Goal: Task Accomplishment & Management: Complete application form

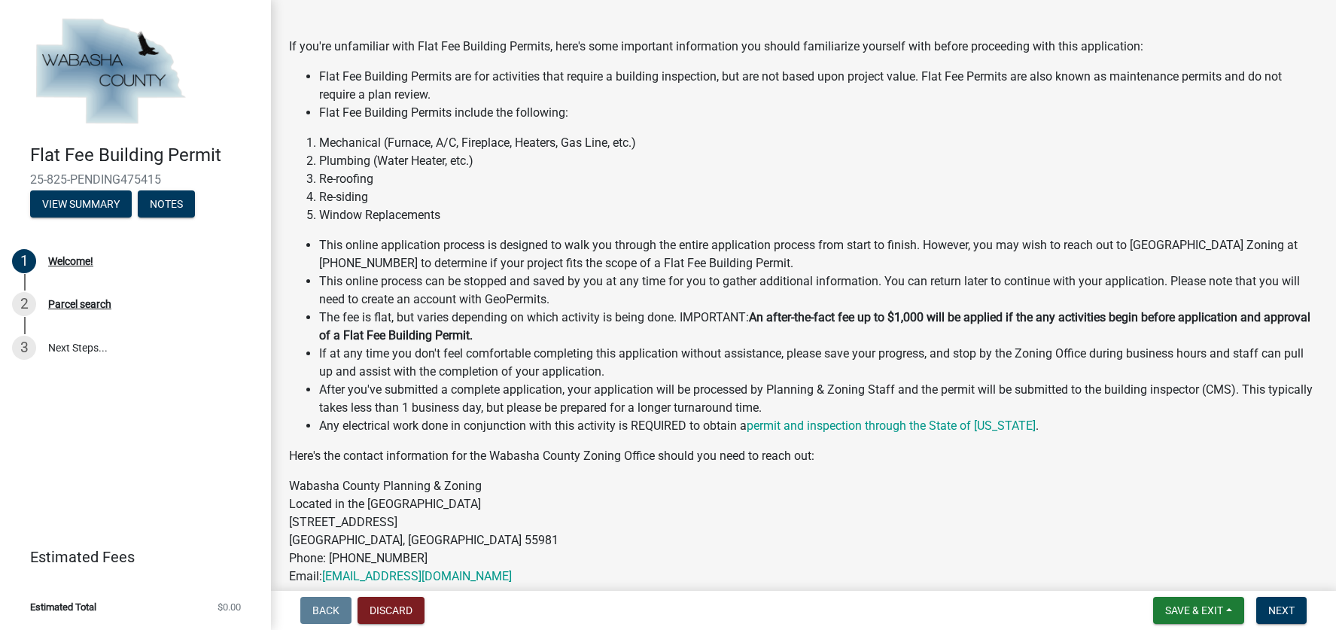
scroll to position [176, 0]
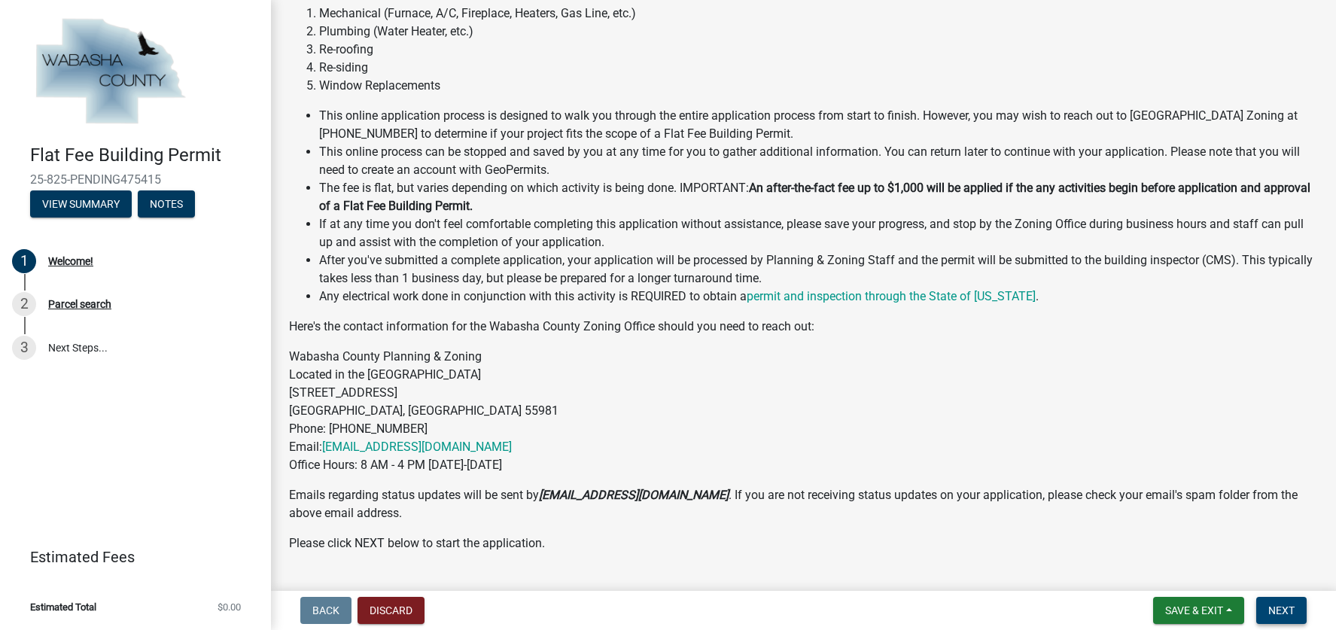
click at [1283, 609] on span "Next" at bounding box center [1281, 610] width 26 height 12
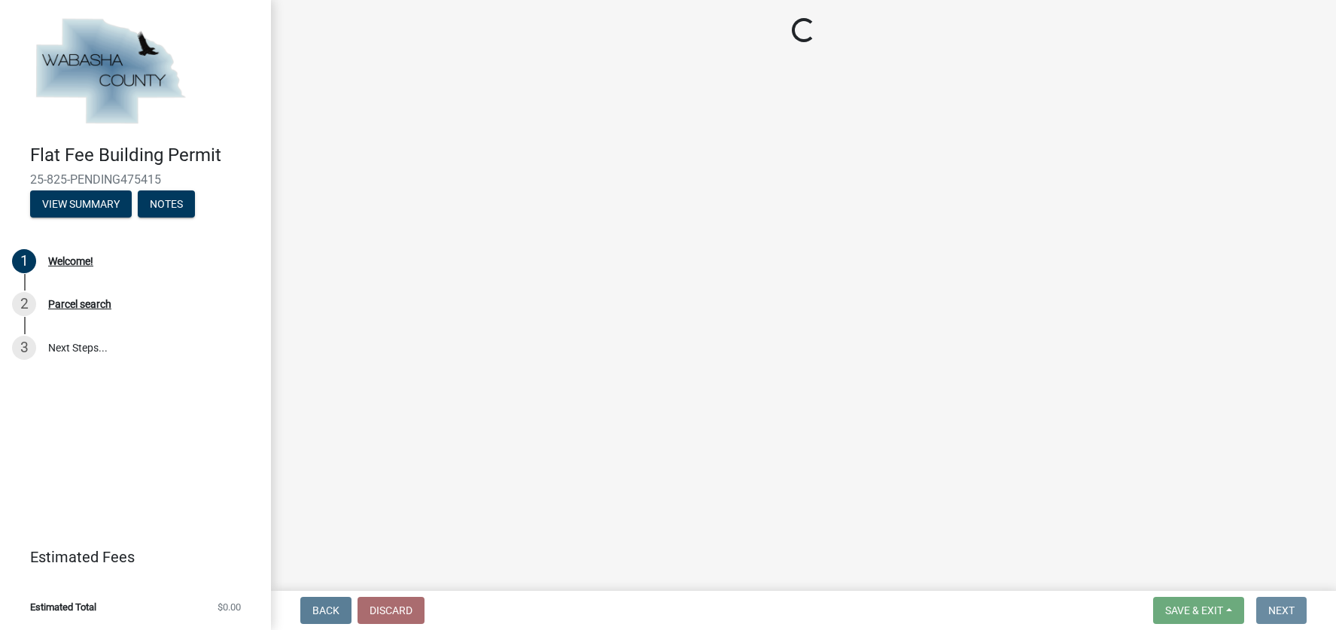
scroll to position [0, 0]
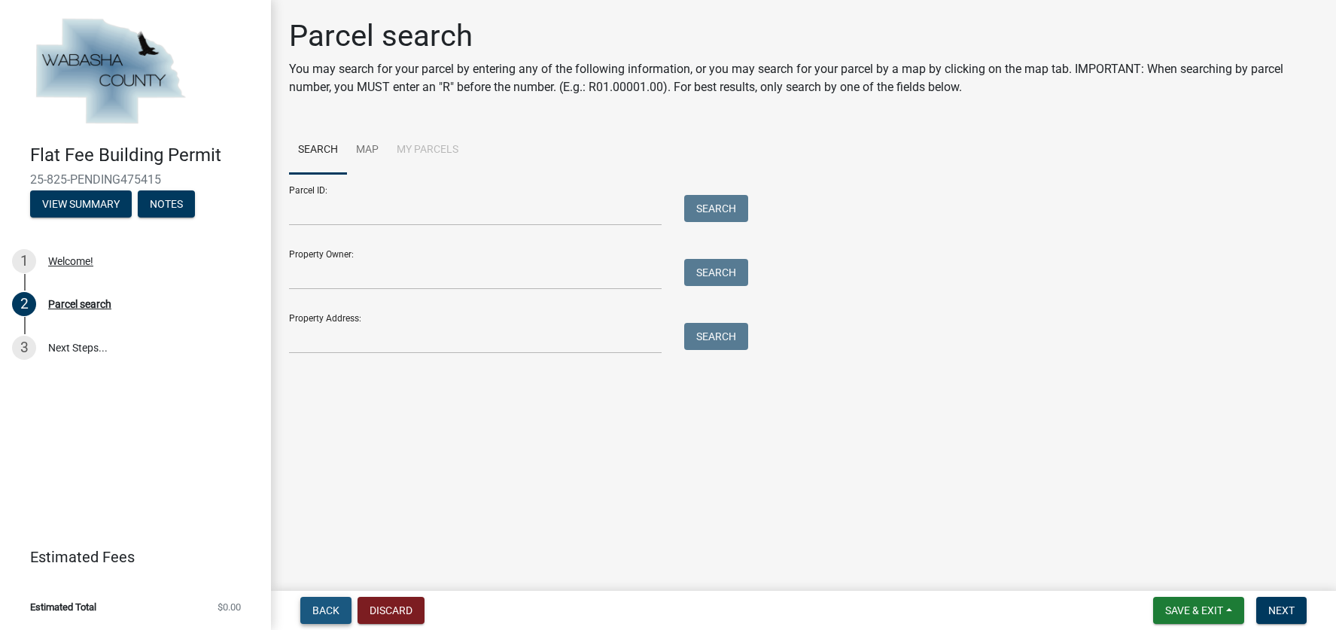
click at [313, 604] on span "Back" at bounding box center [325, 610] width 27 height 12
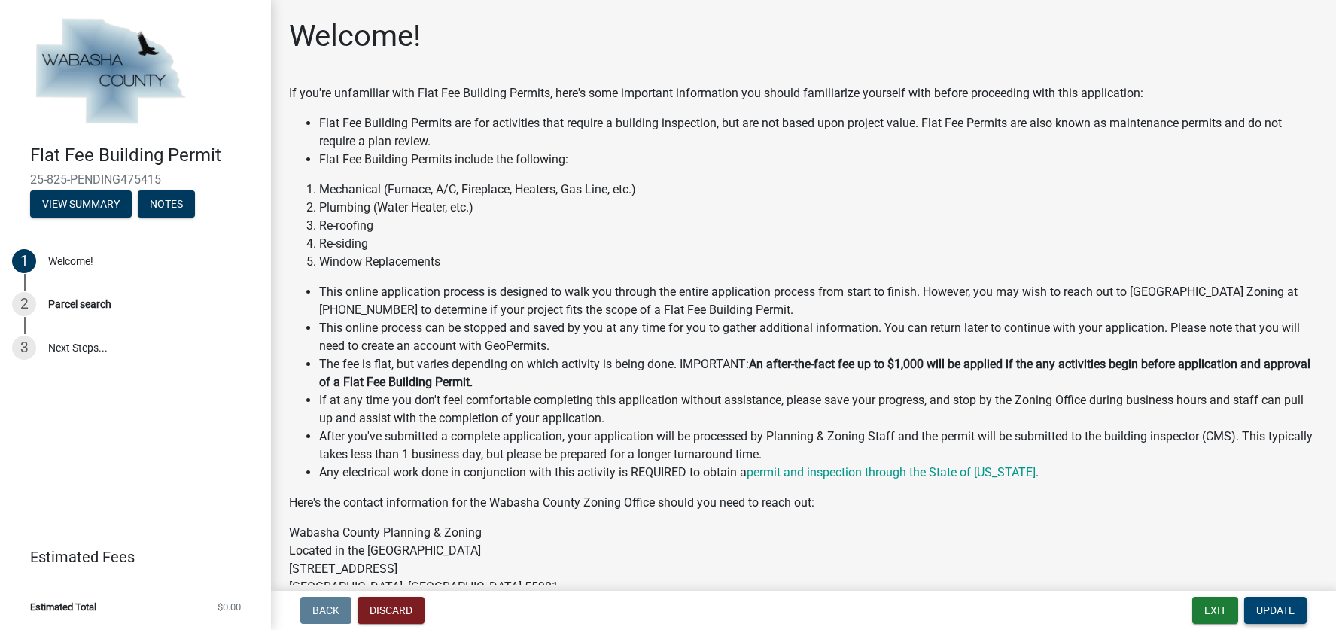
click at [1268, 606] on span "Update" at bounding box center [1275, 610] width 38 height 12
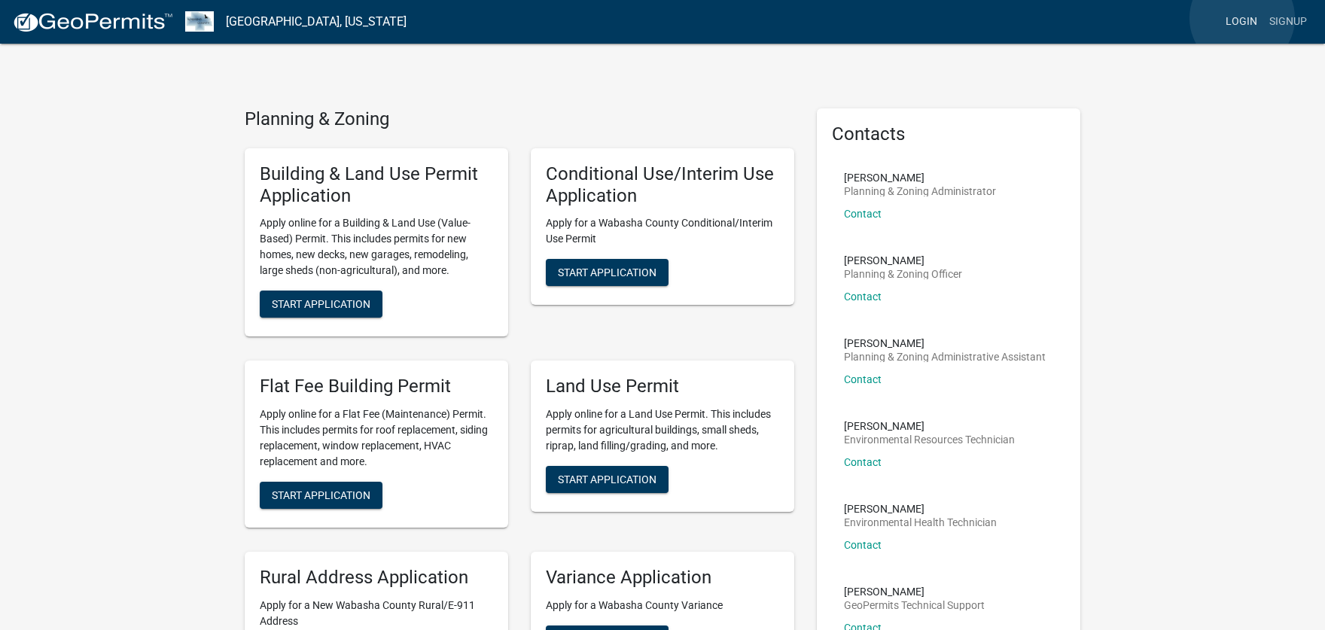
click at [1242, 18] on link "Login" at bounding box center [1241, 22] width 44 height 29
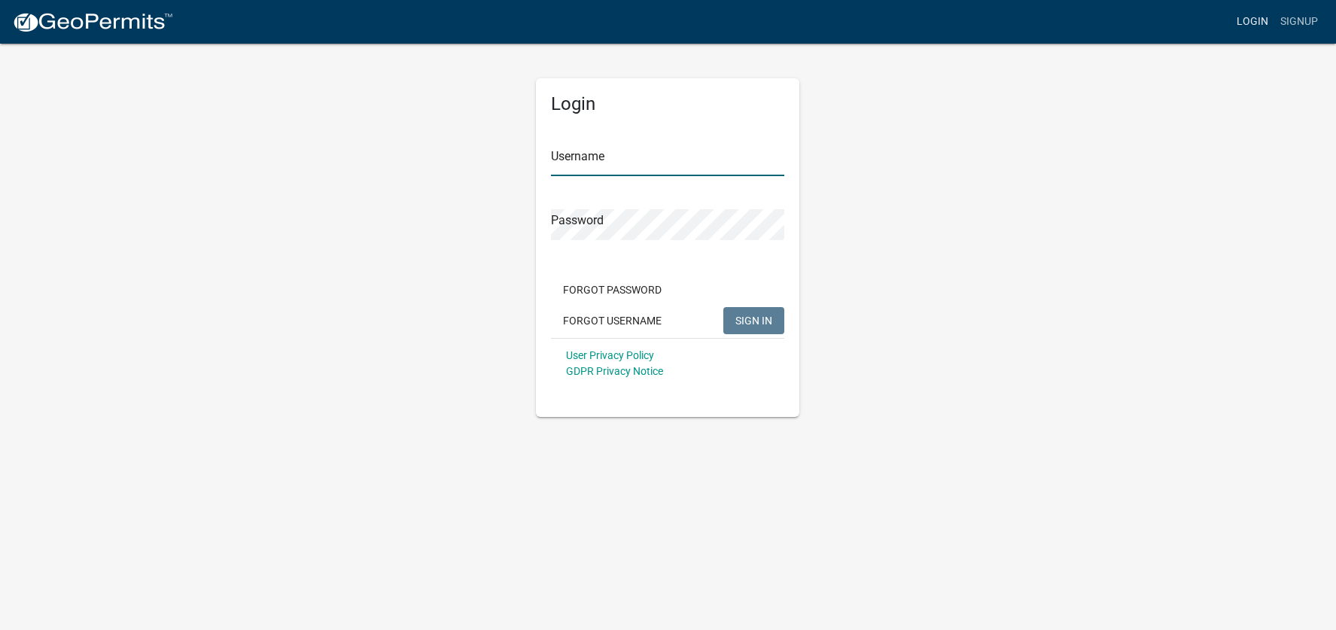
type input "[EMAIL_ADDRESS][PERSON_NAME][DOMAIN_NAME]"
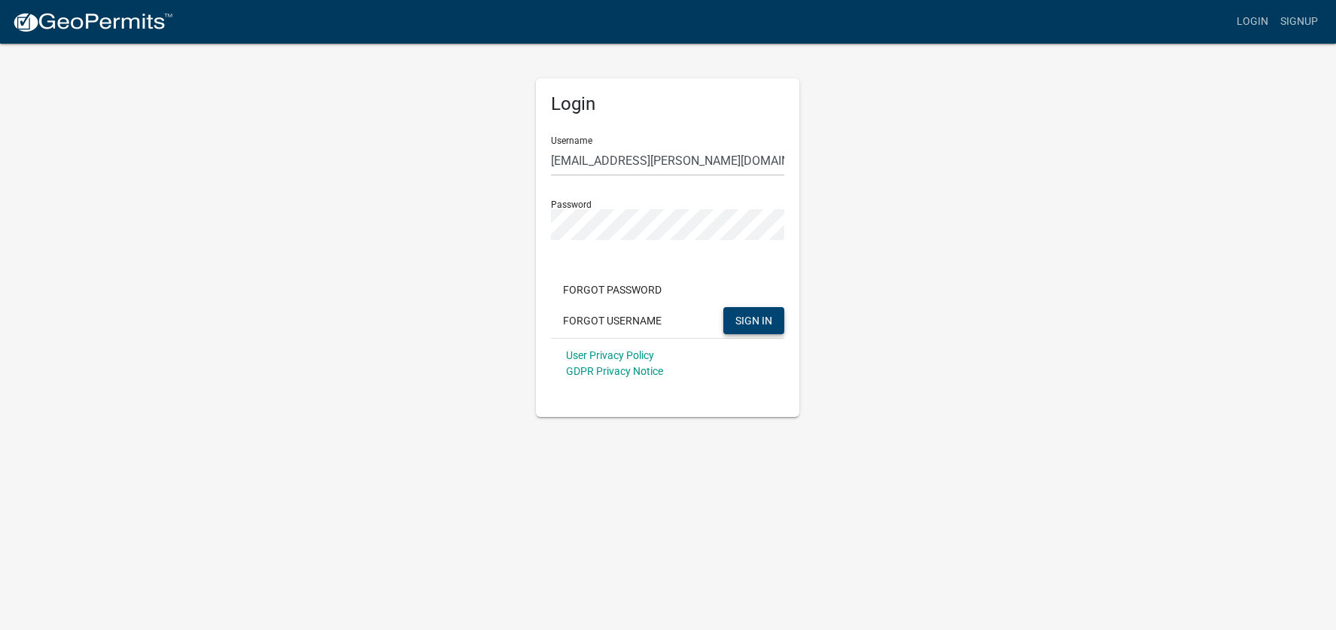
click at [738, 318] on span "SIGN IN" at bounding box center [753, 320] width 37 height 12
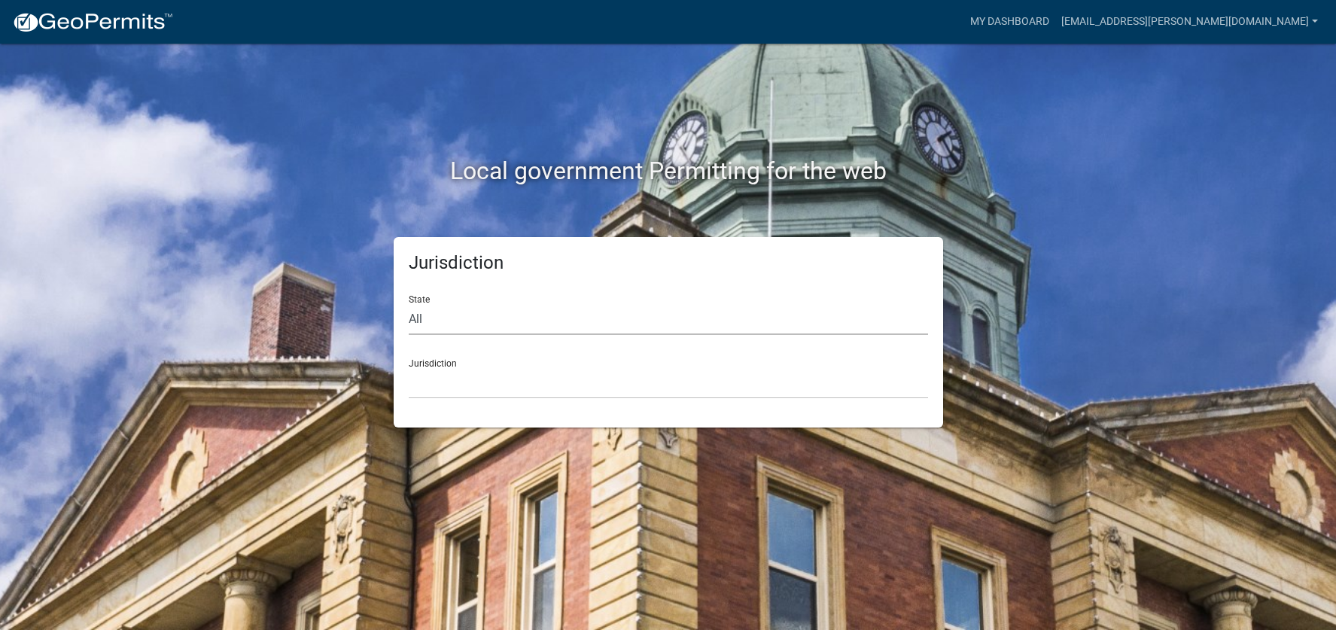
click at [684, 315] on select "All [US_STATE] [US_STATE] [US_STATE] [US_STATE] [US_STATE] [US_STATE] [US_STATE…" at bounding box center [668, 319] width 519 height 31
select select "[US_STATE]"
click at [409, 304] on select "All [US_STATE] [US_STATE] [US_STATE] [US_STATE] [US_STATE] [US_STATE] [US_STATE…" at bounding box center [668, 319] width 519 height 31
click at [494, 377] on select "[GEOGRAPHIC_DATA], [US_STATE] [GEOGRAPHIC_DATA], [US_STATE] [GEOGRAPHIC_DATA], …" at bounding box center [668, 383] width 519 height 31
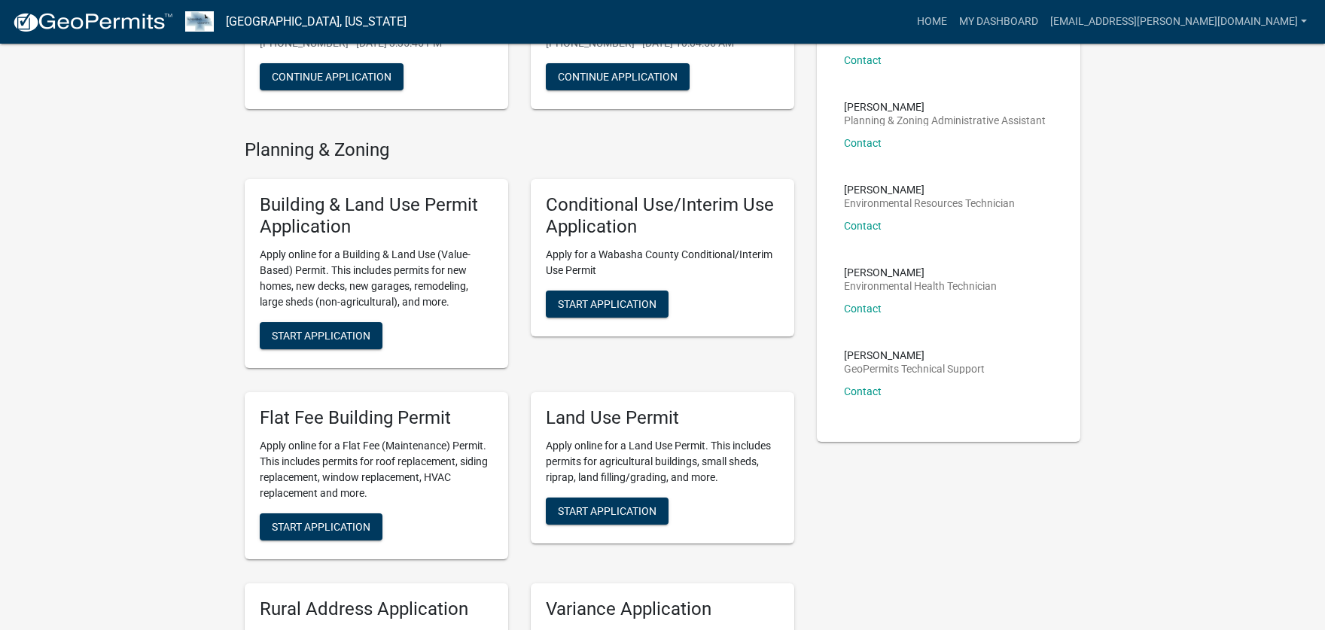
scroll to position [264, 0]
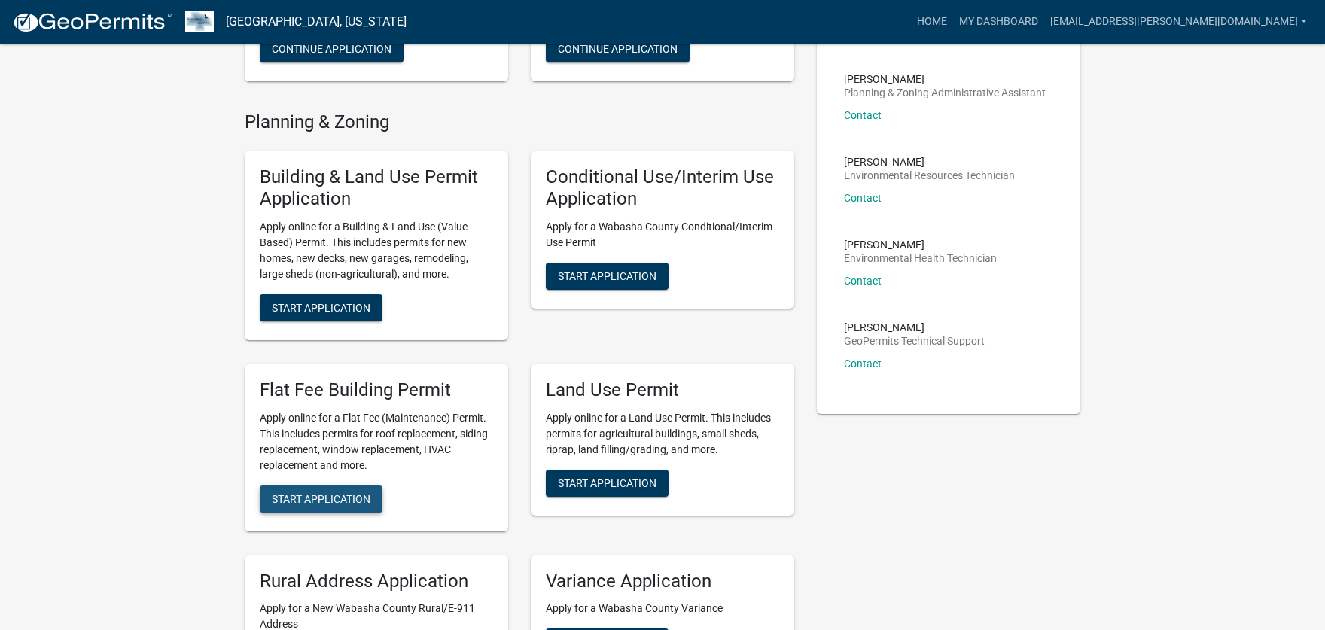
click at [336, 502] on span "Start Application" at bounding box center [321, 498] width 99 height 12
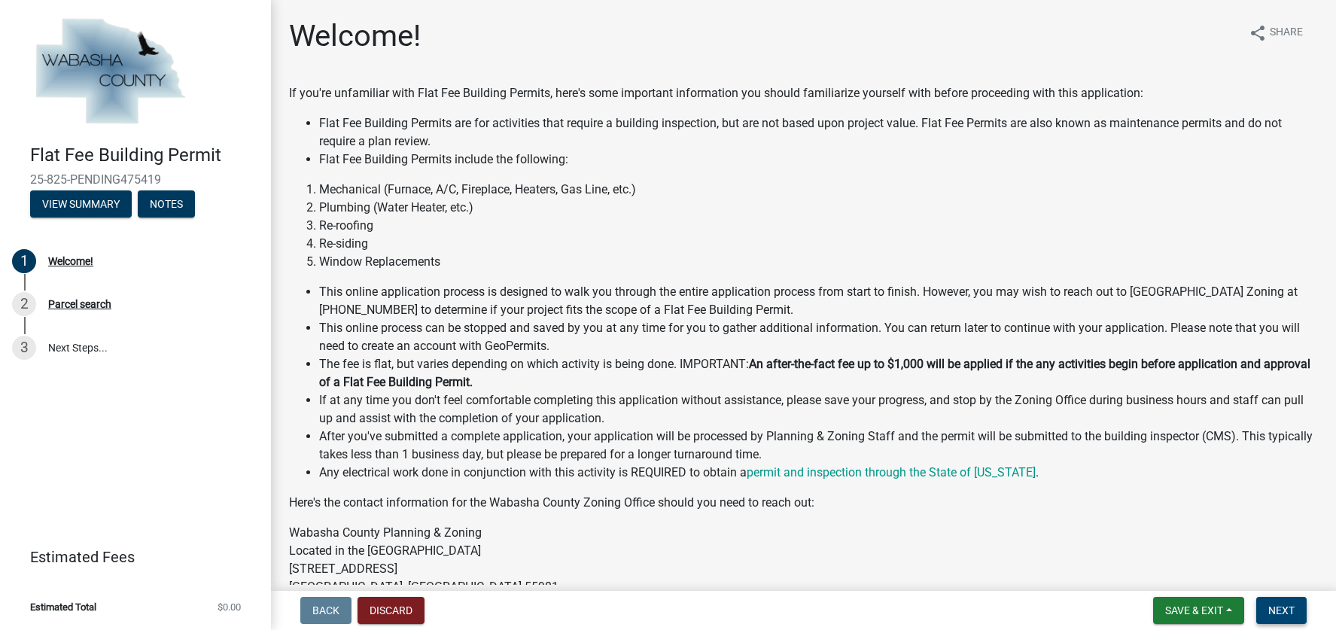
click at [1278, 611] on span "Next" at bounding box center [1281, 610] width 26 height 12
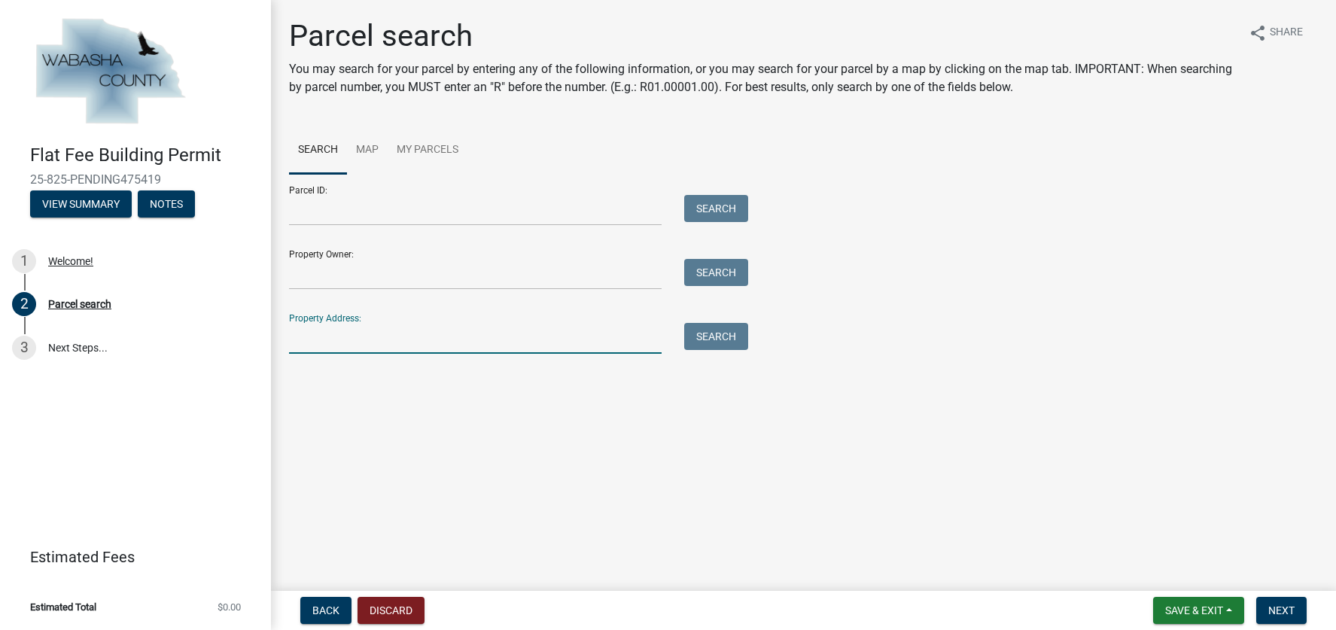
click at [354, 332] on input "Property Address:" at bounding box center [475, 338] width 373 height 31
type input "63633"
click at [711, 340] on button "Search" at bounding box center [716, 336] width 64 height 27
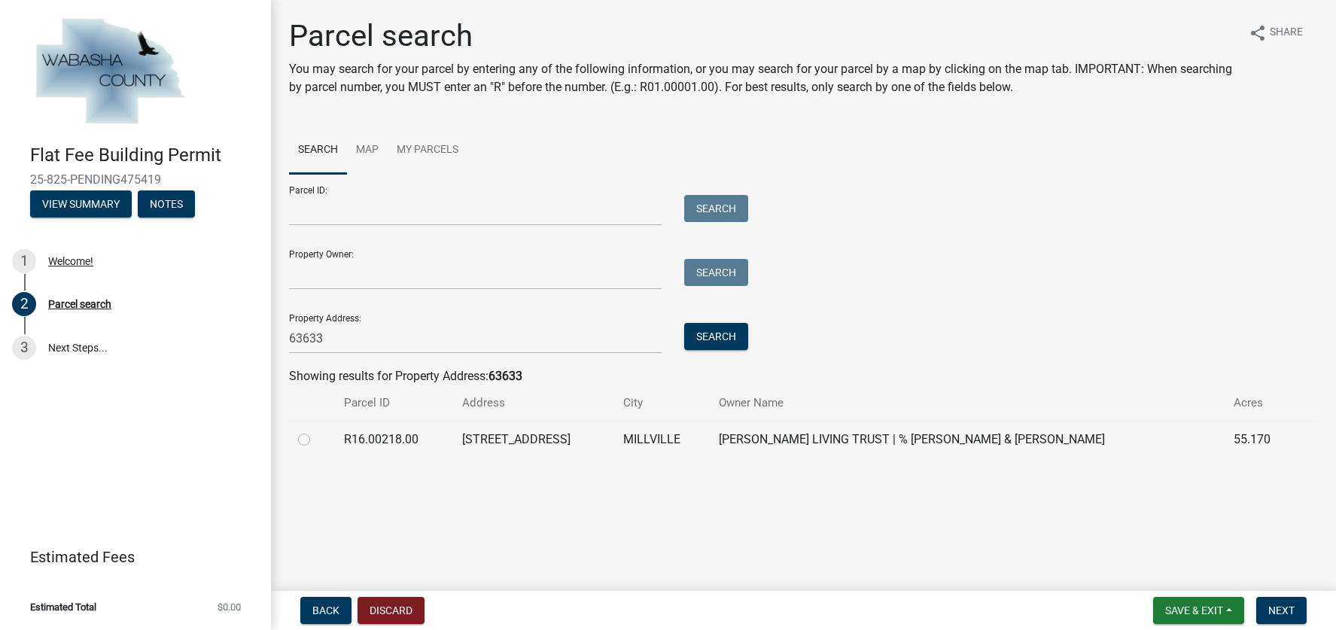
click at [316, 431] on label at bounding box center [316, 431] width 0 height 0
click at [316, 440] on input "radio" at bounding box center [321, 436] width 10 height 10
radio input "true"
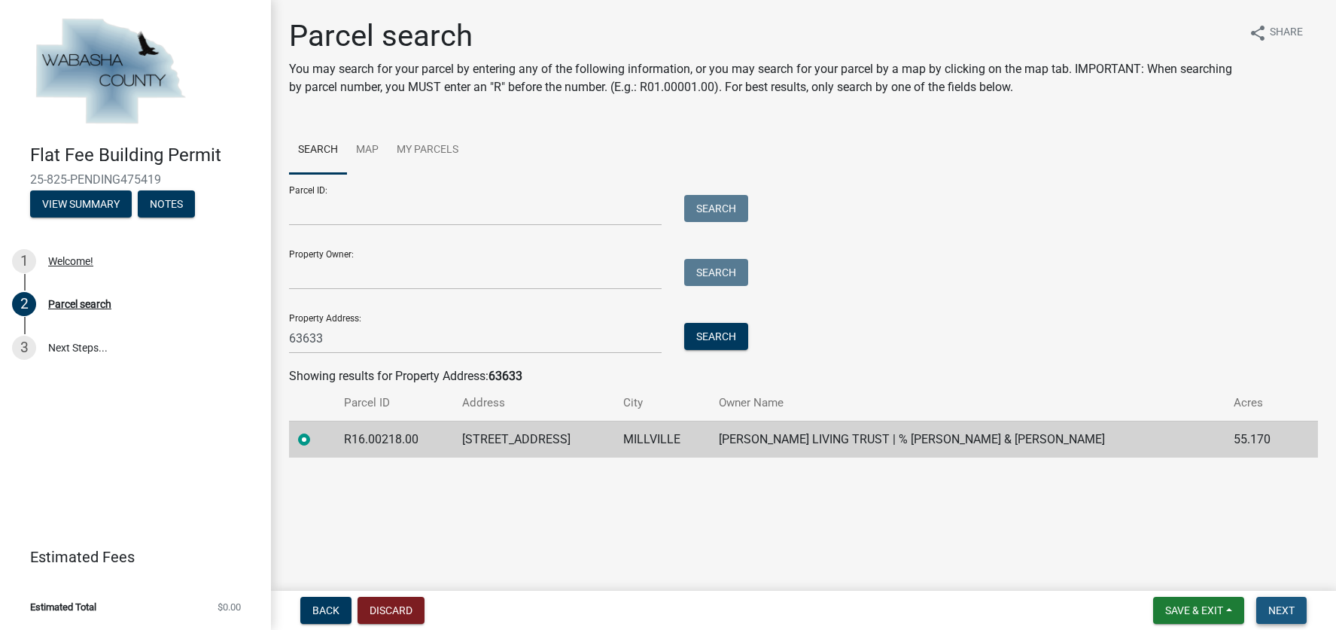
click at [1277, 610] on span "Next" at bounding box center [1281, 610] width 26 height 12
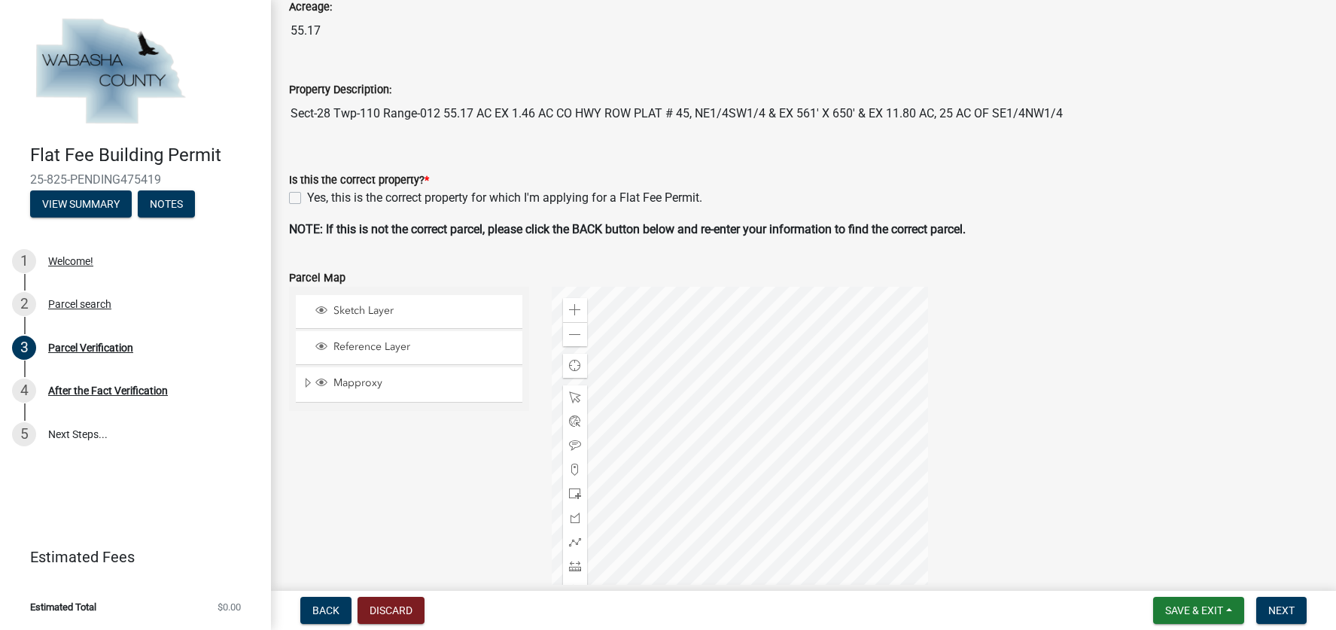
scroll to position [256, 0]
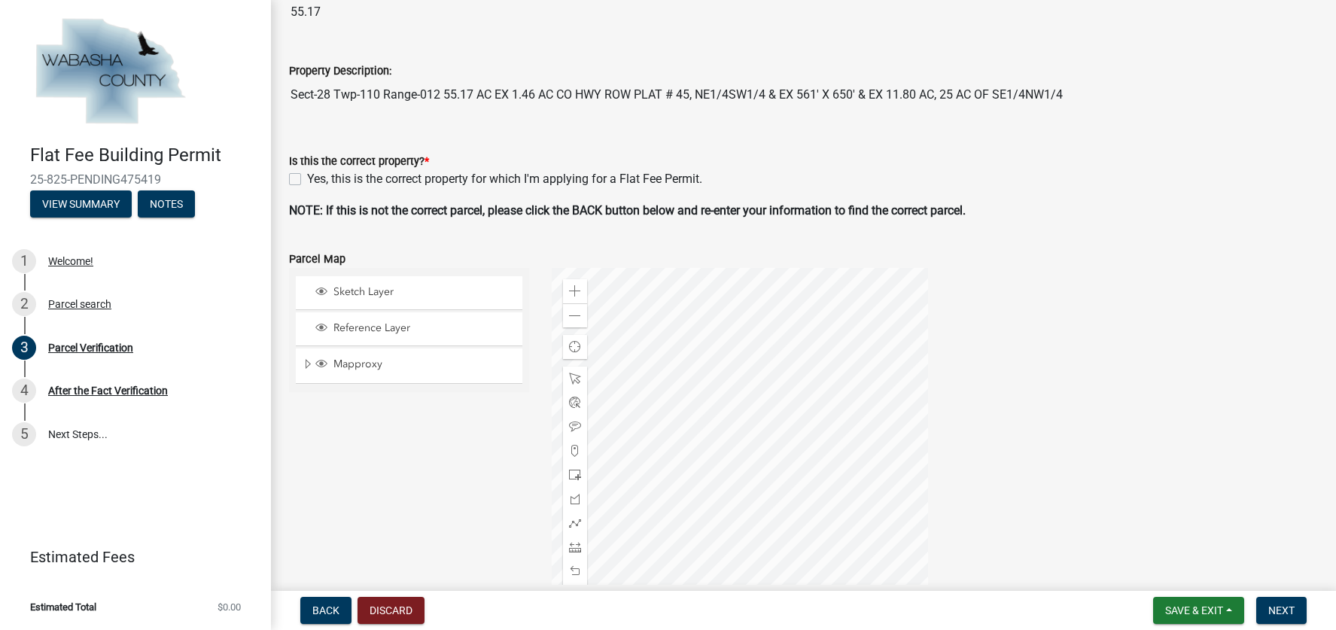
click at [307, 181] on label "Yes, this is the correct property for which I'm applying for a Flat Fee Permit." at bounding box center [504, 179] width 395 height 18
click at [307, 180] on input "Yes, this is the correct property for which I'm applying for a Flat Fee Permit." at bounding box center [312, 175] width 10 height 10
checkbox input "true"
click at [1286, 608] on span "Next" at bounding box center [1281, 610] width 26 height 12
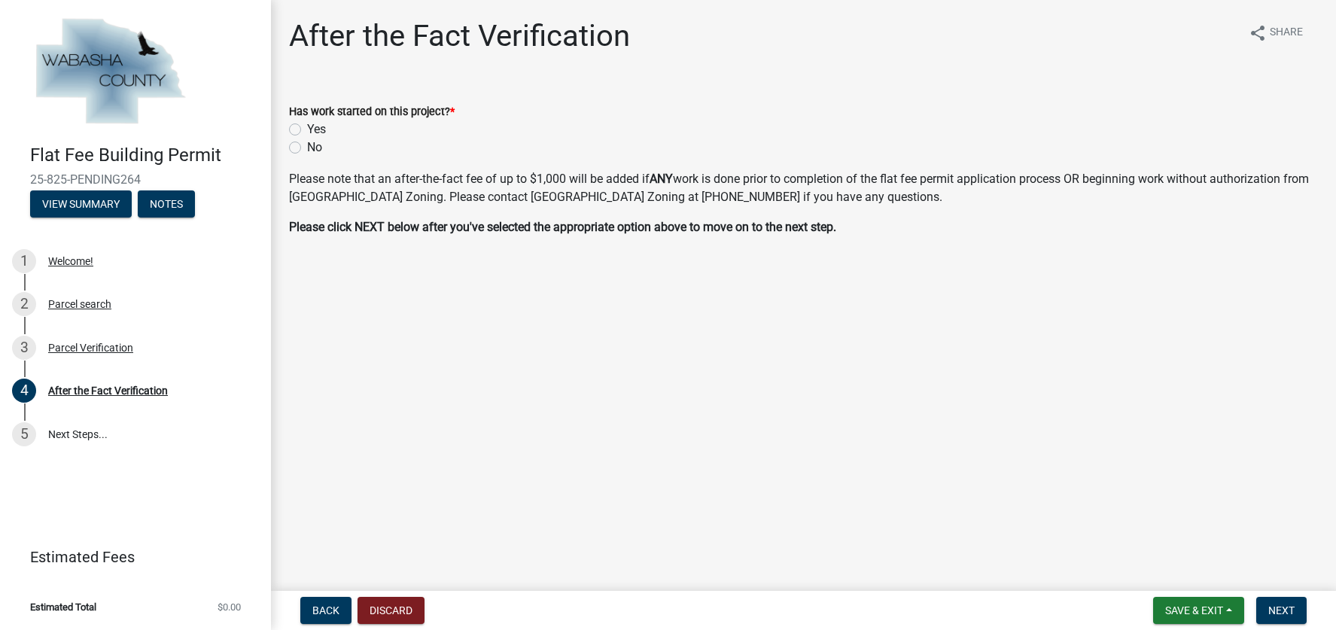
click at [307, 147] on label "No" at bounding box center [314, 147] width 15 height 18
click at [307, 147] on input "No" at bounding box center [312, 143] width 10 height 10
radio input "true"
click at [1278, 605] on span "Next" at bounding box center [1281, 610] width 26 height 12
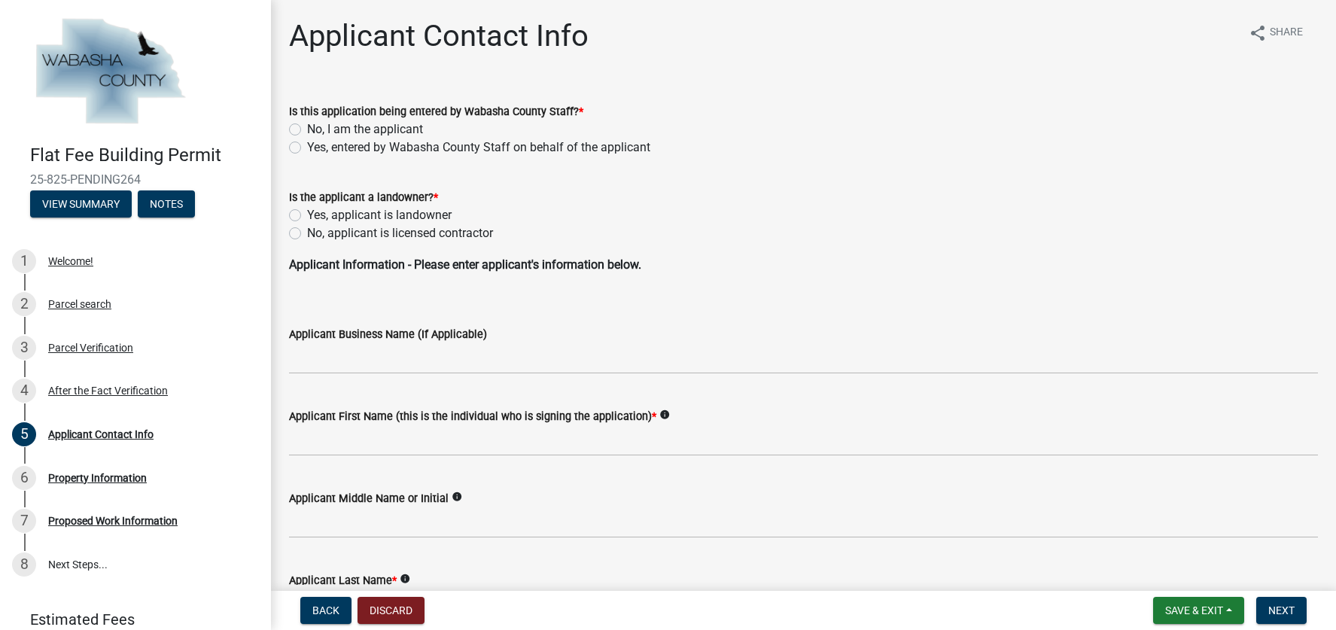
click at [307, 130] on label "No, I am the applicant" at bounding box center [365, 129] width 116 height 18
click at [307, 130] on input "No, I am the applicant" at bounding box center [312, 125] width 10 height 10
radio input "true"
click at [307, 234] on label "No, applicant is licensed contractor" at bounding box center [400, 233] width 186 height 18
click at [307, 234] on input "No, applicant is licensed contractor" at bounding box center [312, 229] width 10 height 10
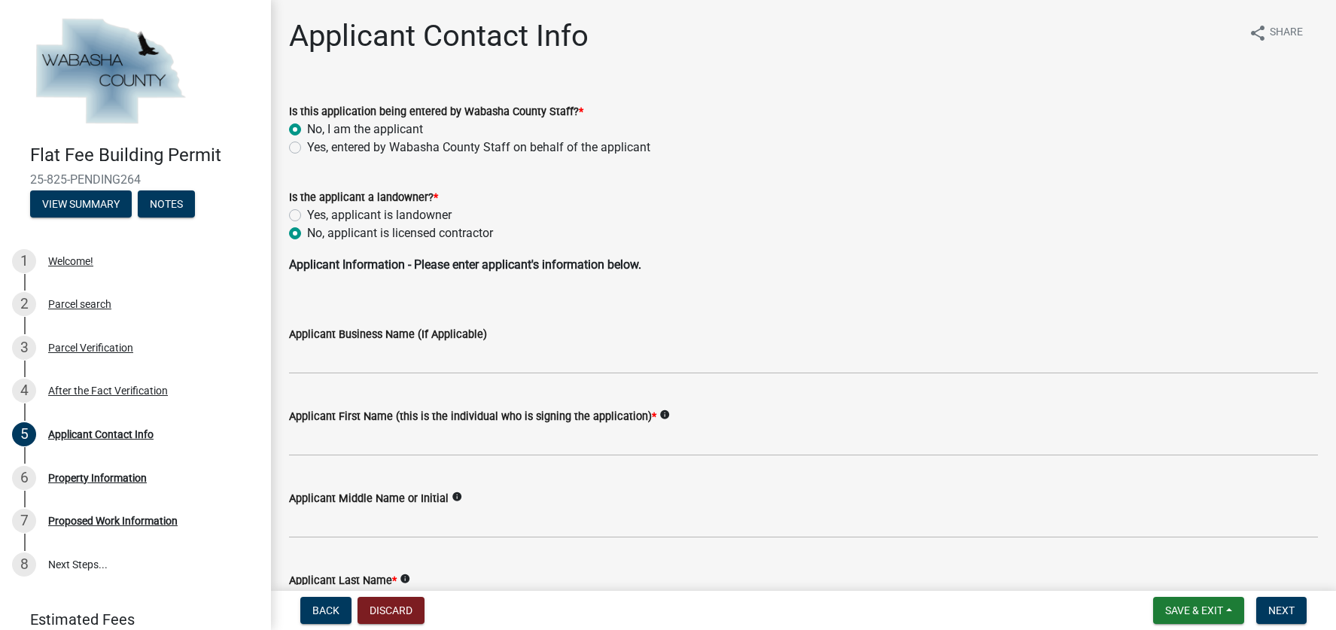
radio input "true"
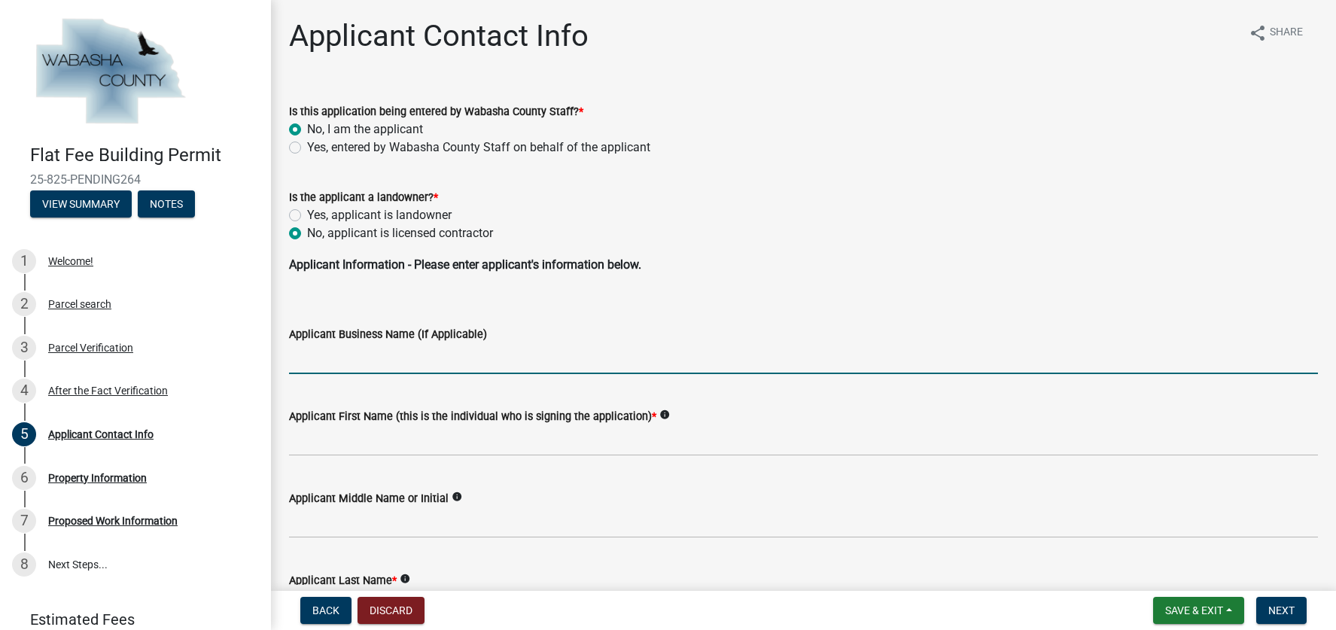
click at [390, 364] on input "Applicant Business Name (If Applicable)" at bounding box center [803, 358] width 1029 height 31
type input "[PERSON_NAME] Windows & Siding, Inc."
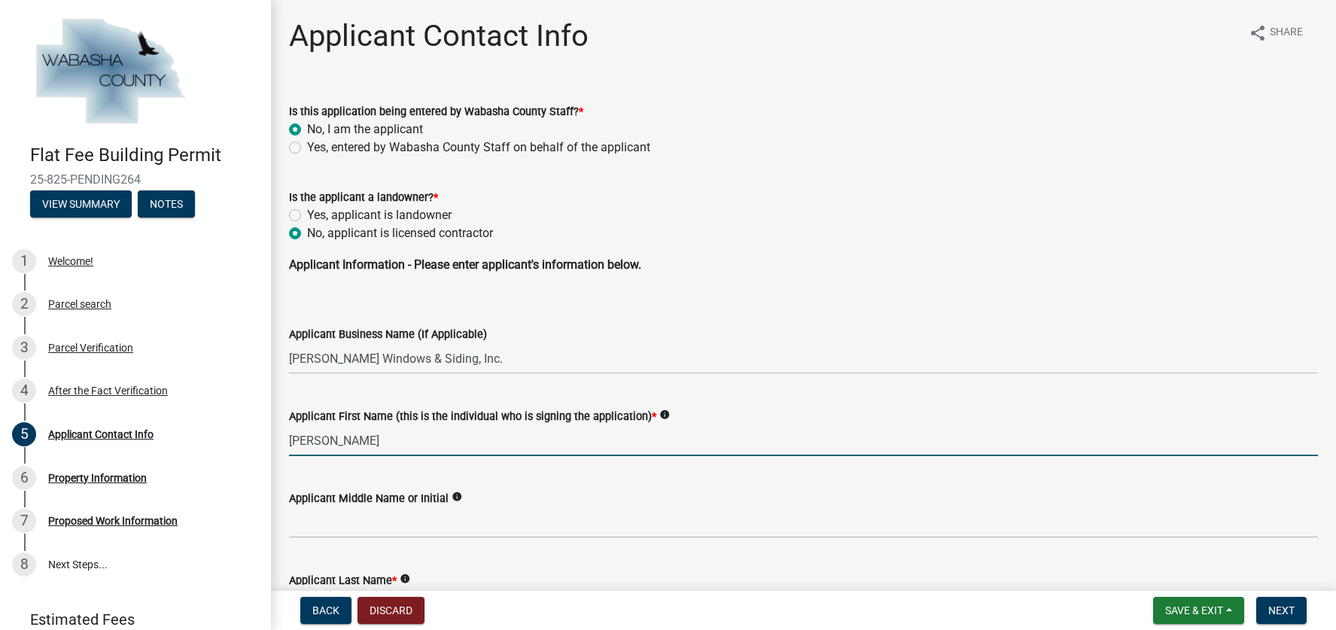
type input "[PERSON_NAME]"
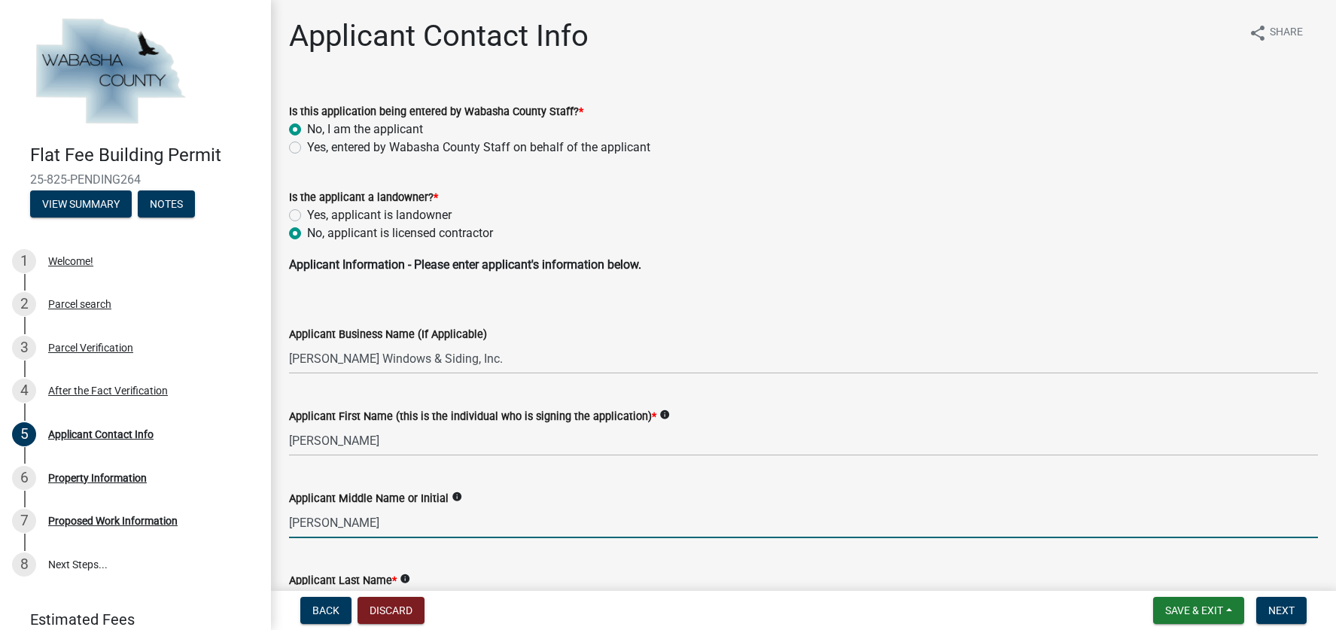
type input "[PERSON_NAME]"
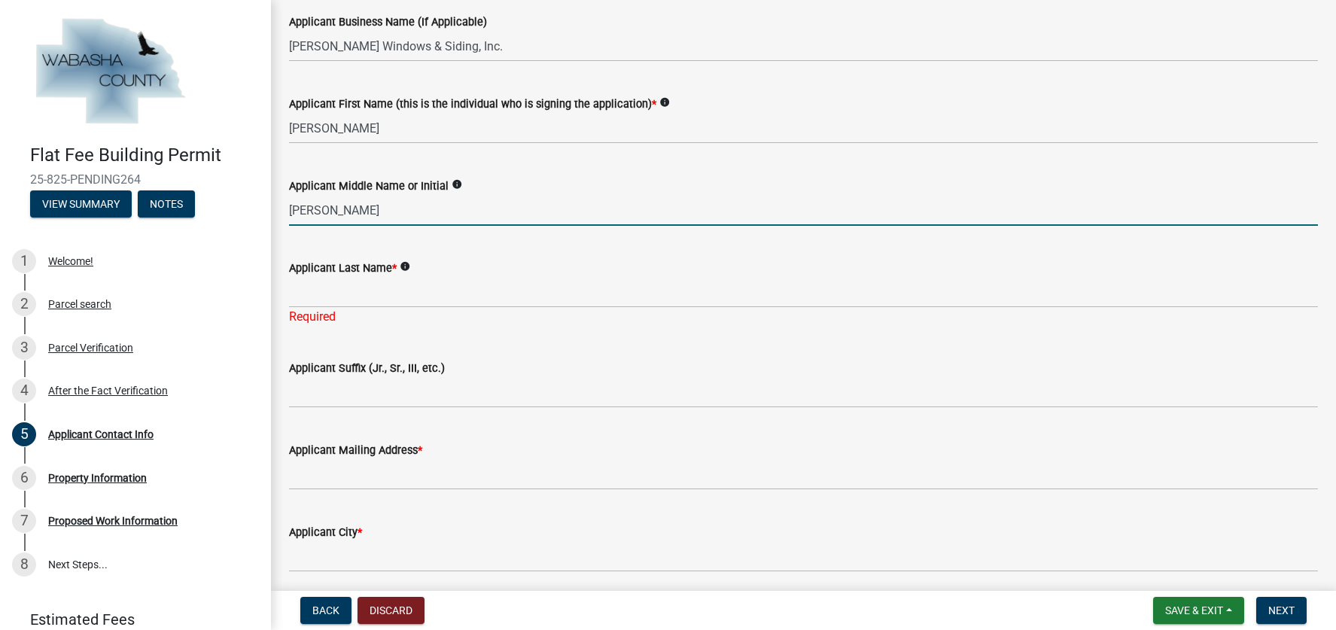
click at [321, 213] on input "[PERSON_NAME]" at bounding box center [803, 210] width 1029 height 31
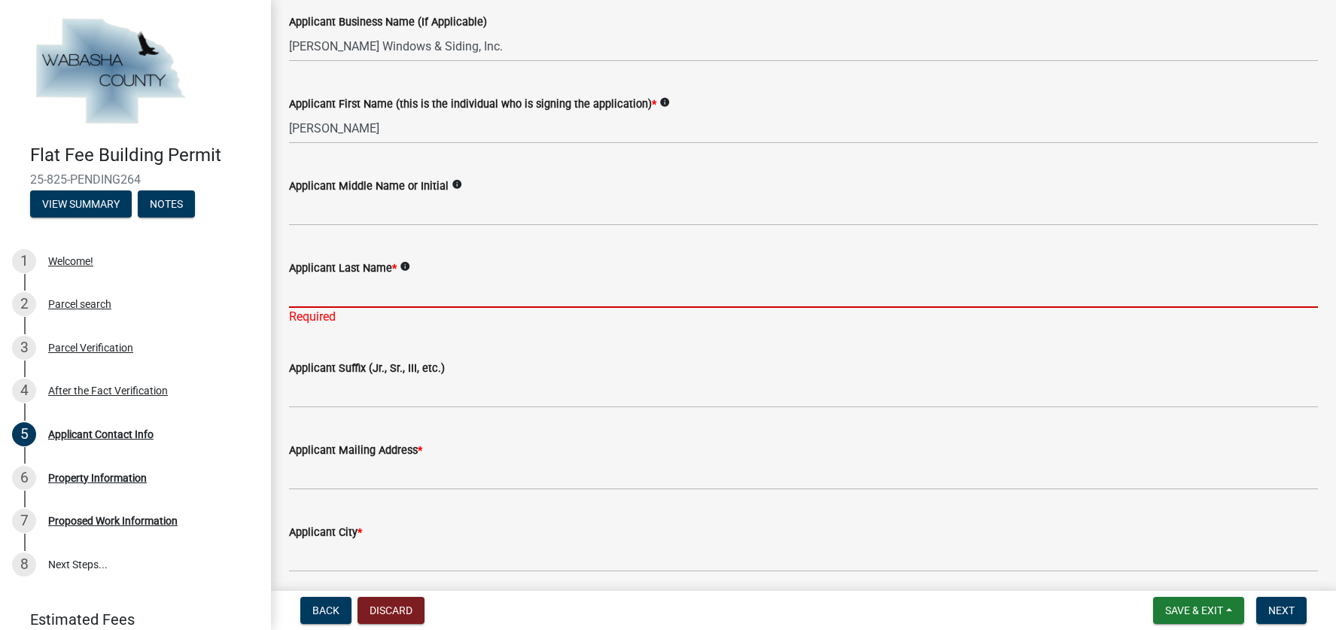
click at [363, 290] on input "Applicant Last Name *" at bounding box center [803, 292] width 1029 height 31
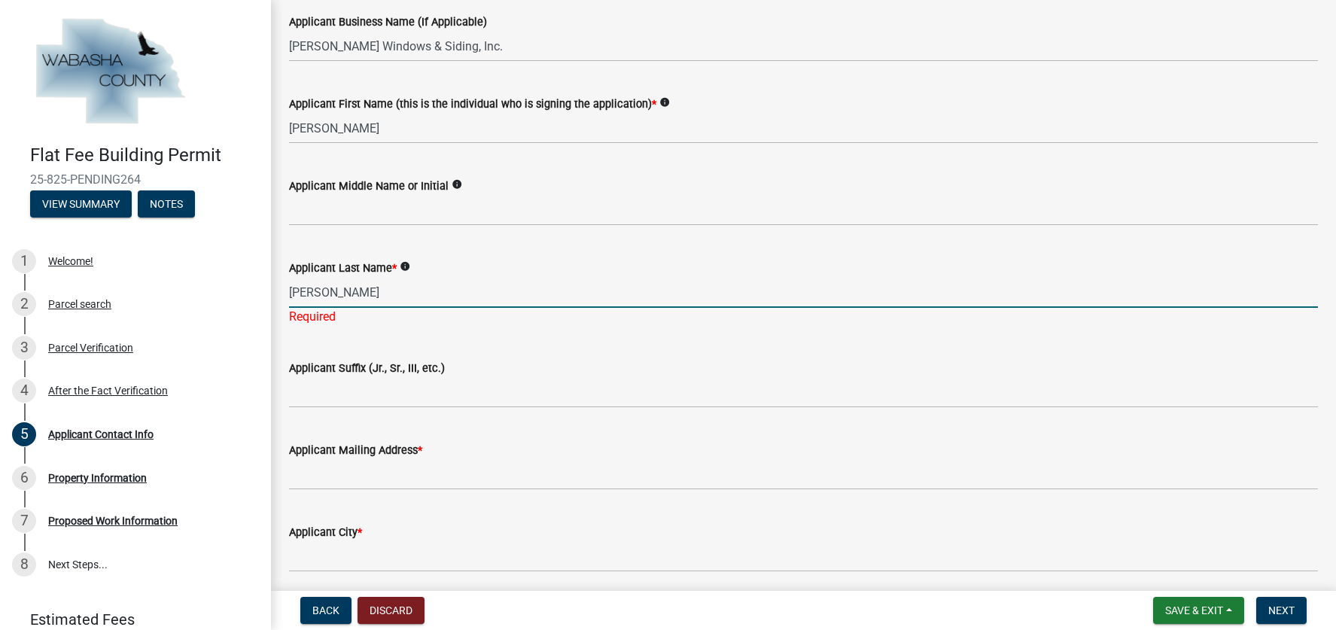
type input "[PERSON_NAME]"
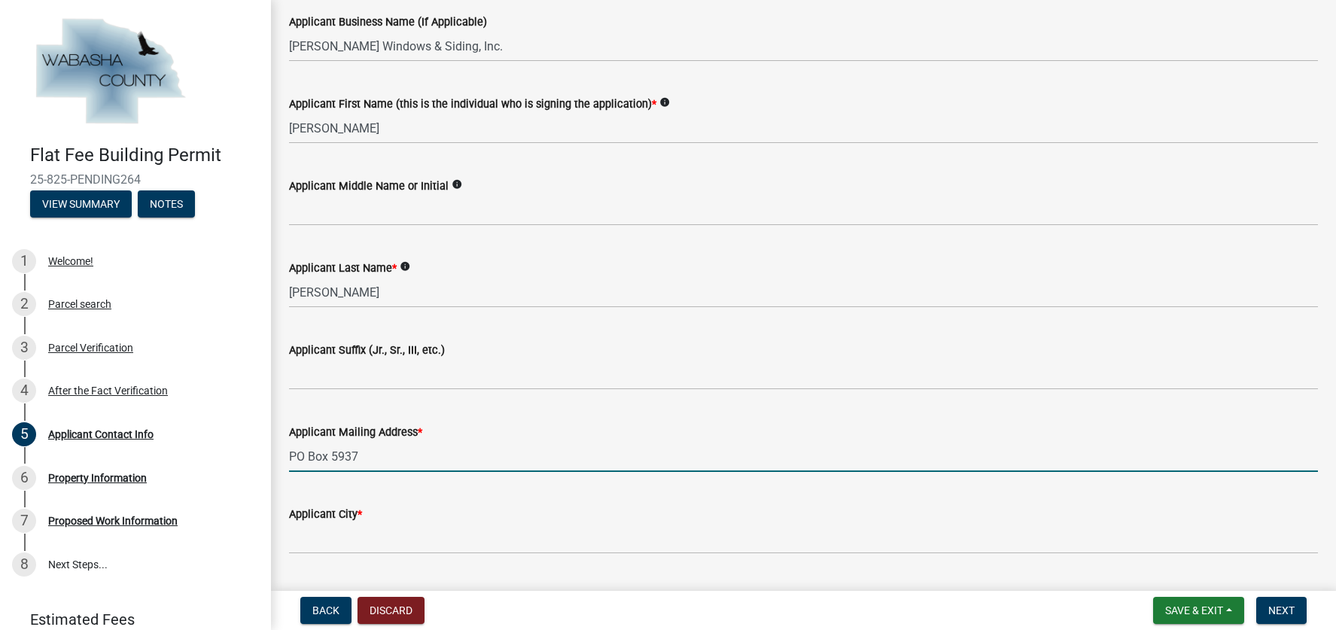
type input "PO Box 5937"
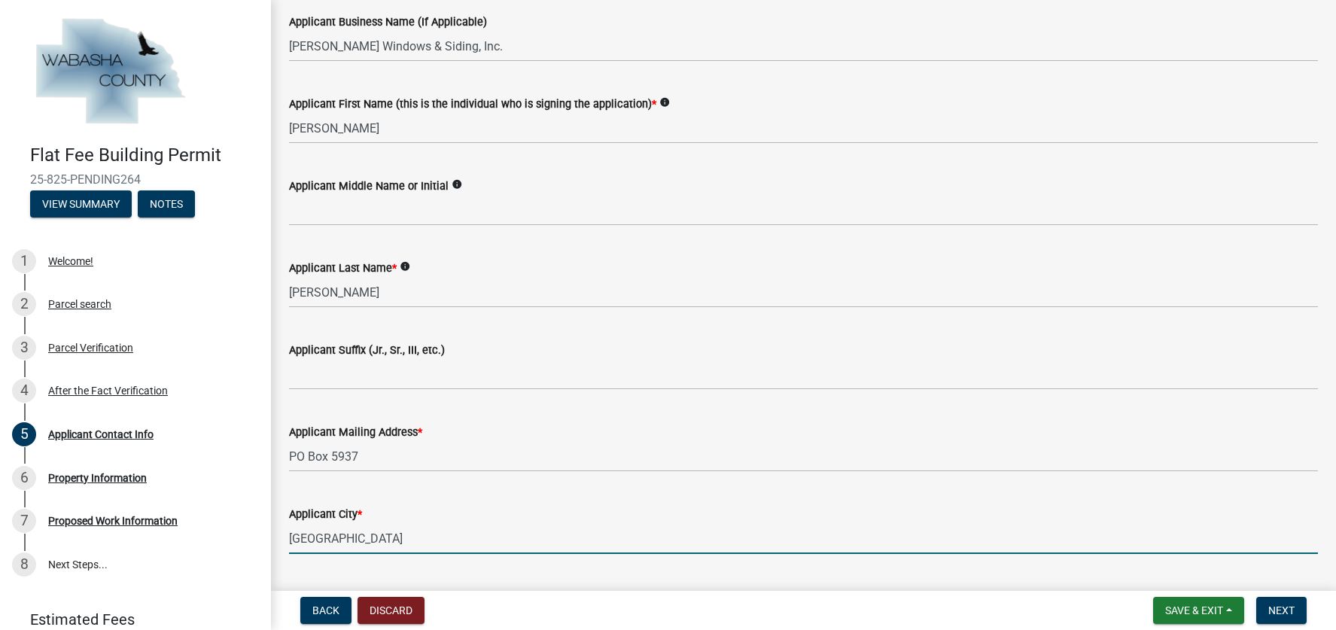
type input "[GEOGRAPHIC_DATA]"
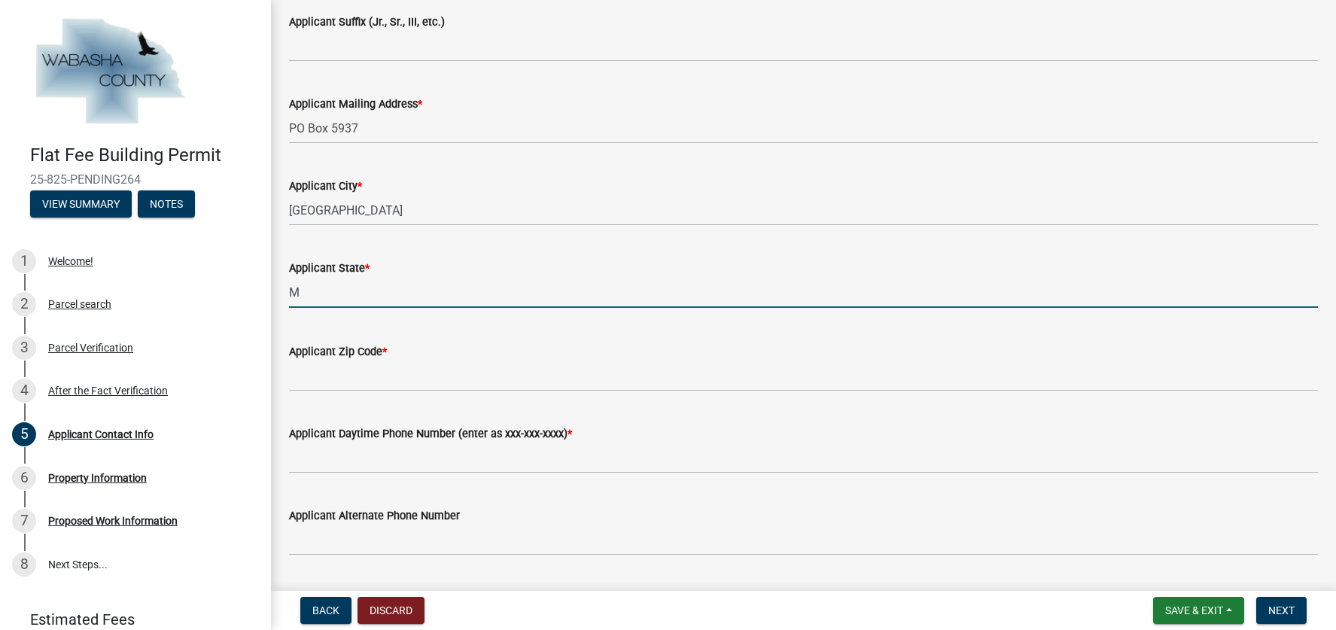
type input "MN"
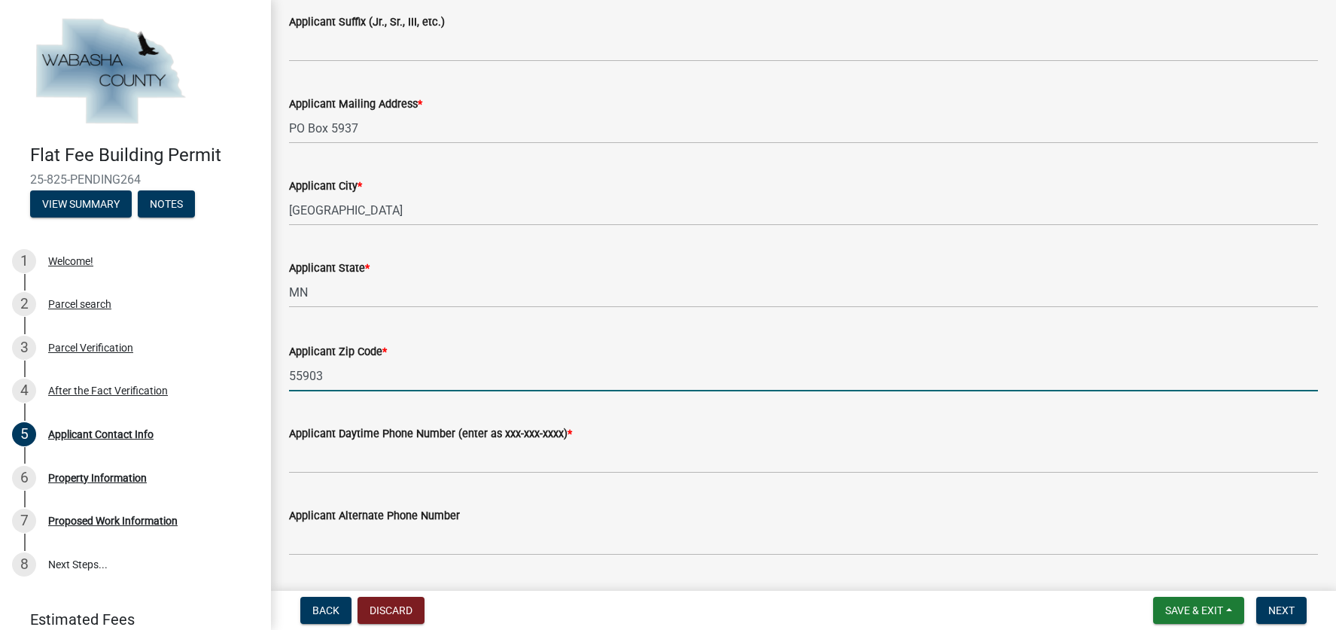
type input "55903"
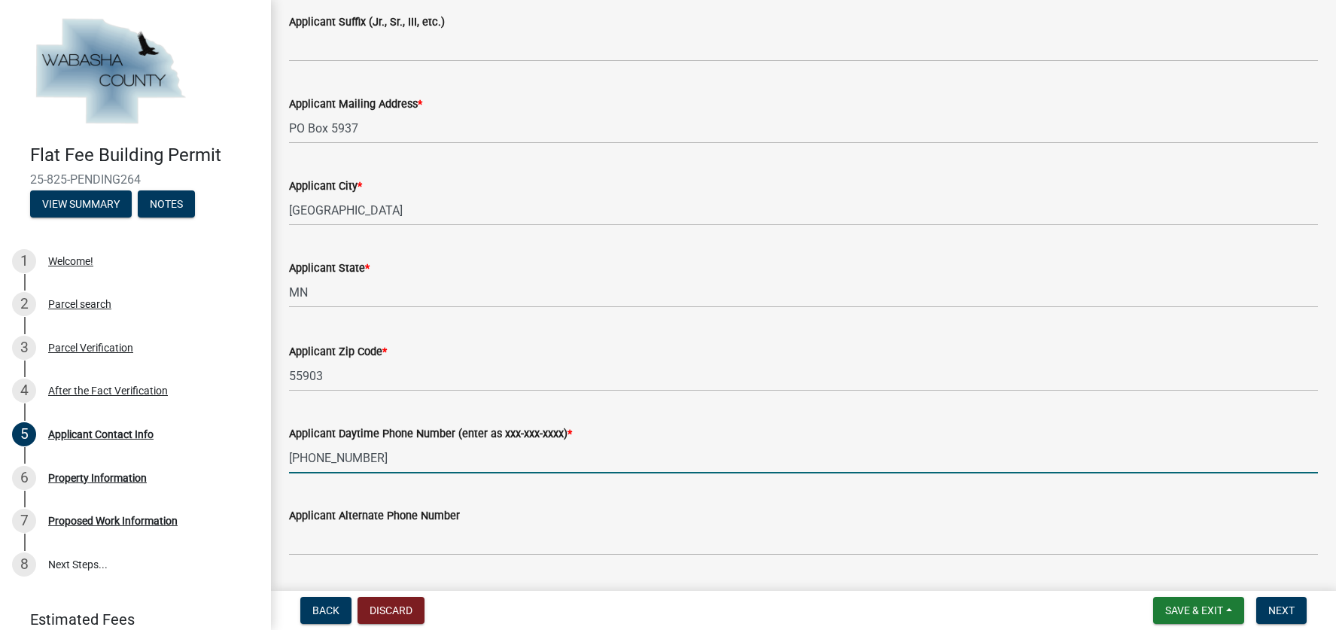
type input "[PHONE_NUMBER]"
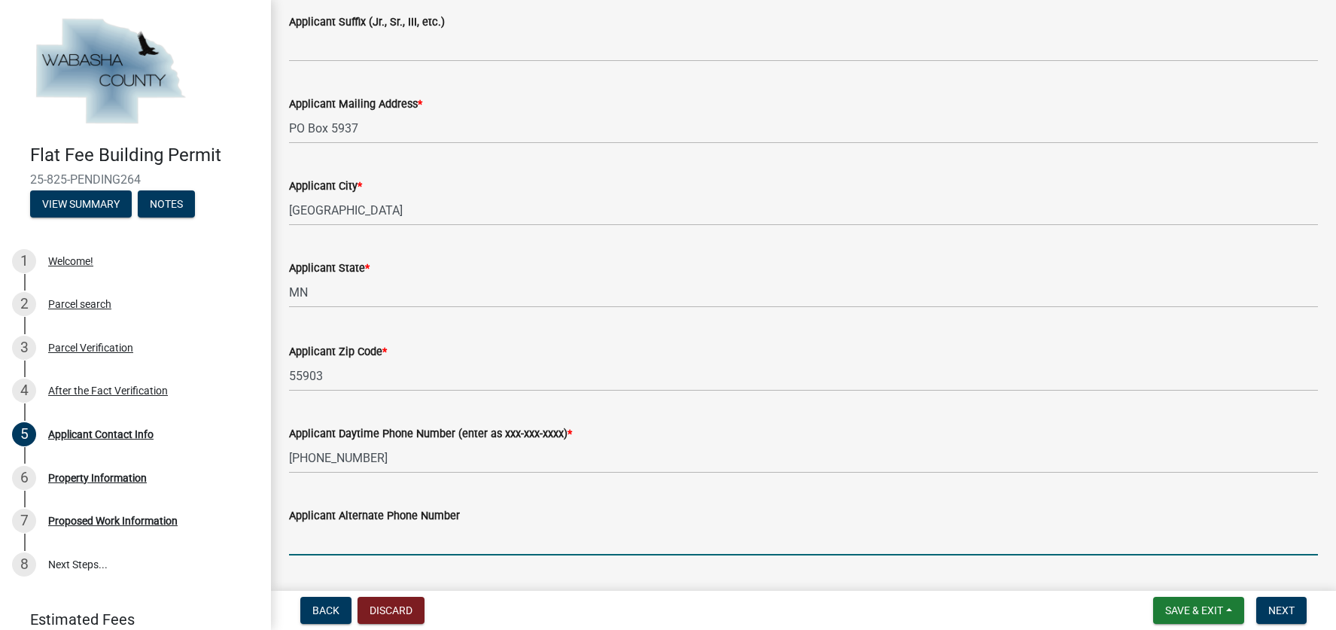
scroll to position [794, 0]
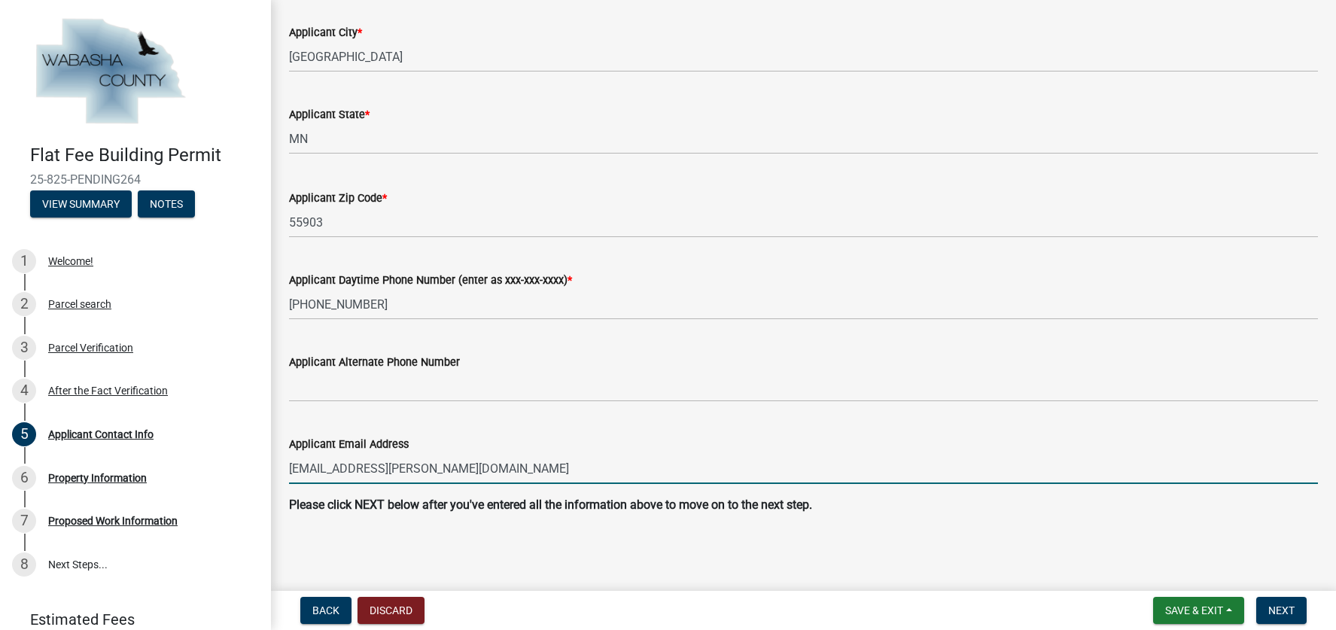
type input "[EMAIL_ADDRESS][PERSON_NAME][DOMAIN_NAME]"
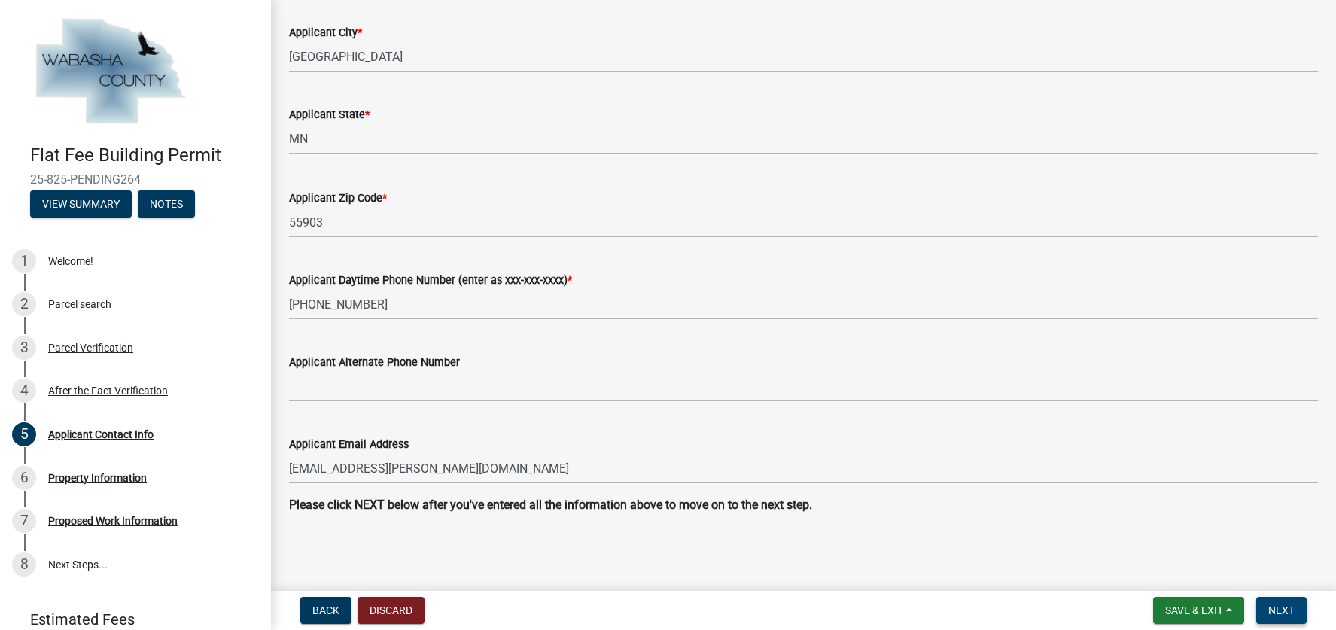
click at [1274, 612] on span "Next" at bounding box center [1281, 610] width 26 height 12
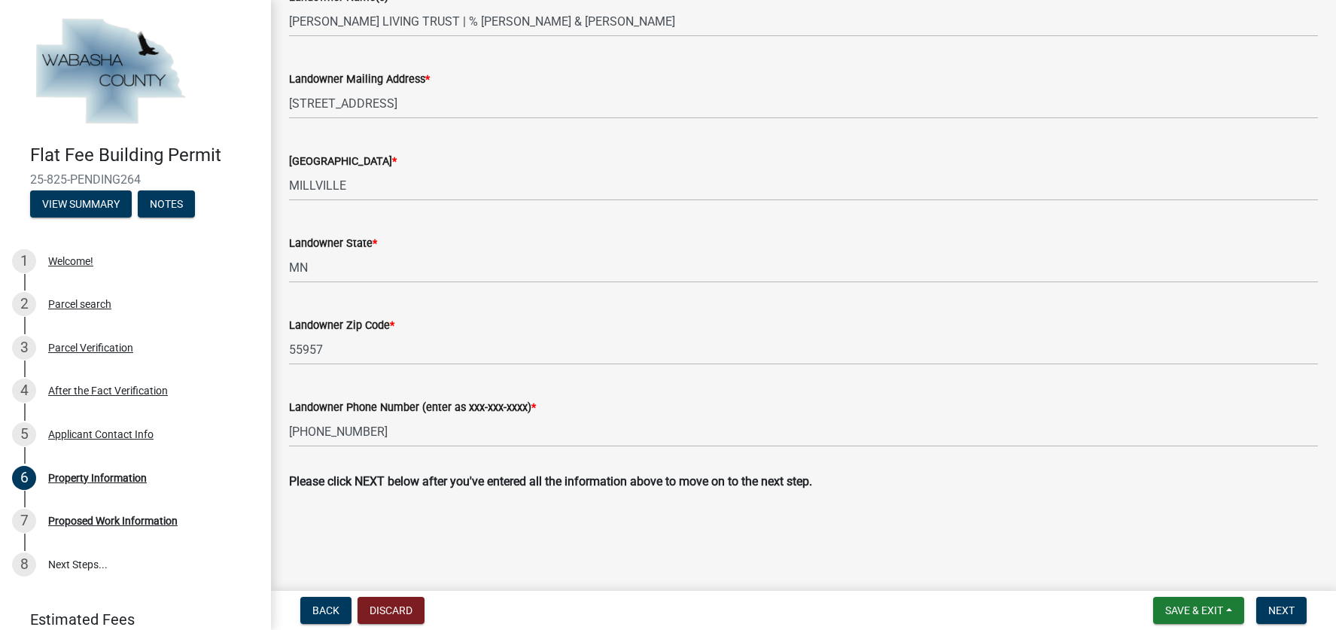
scroll to position [576, 0]
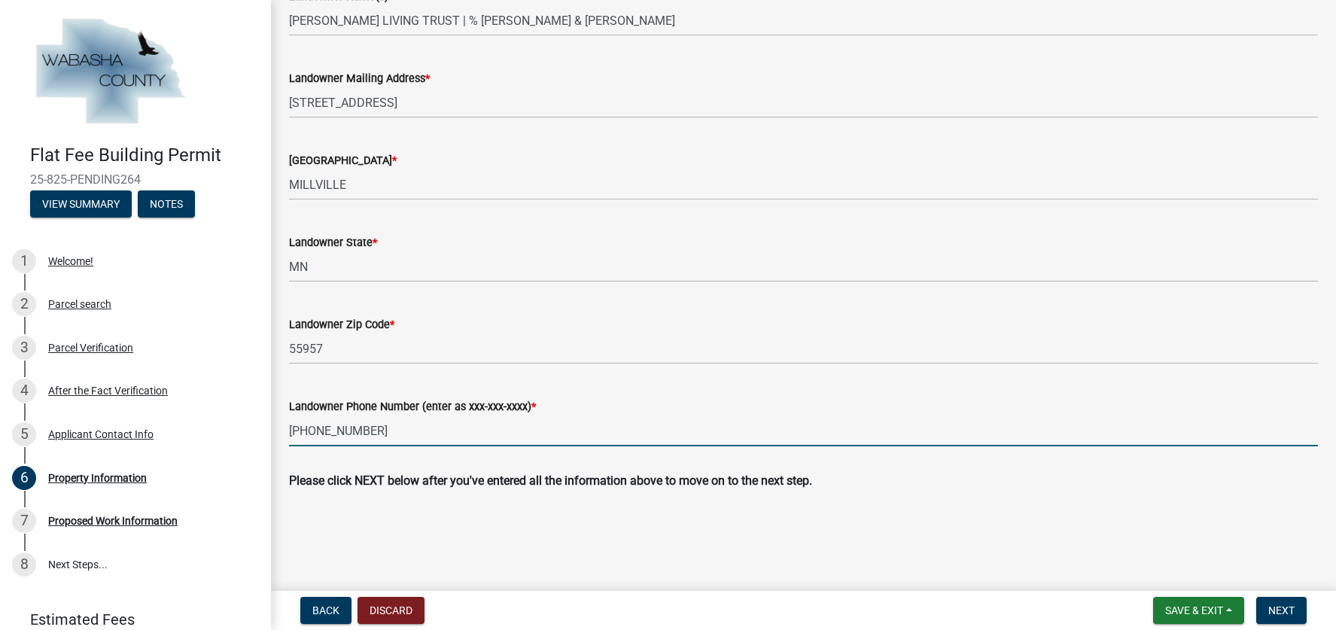
drag, startPoint x: 364, startPoint y: 431, endPoint x: 272, endPoint y: 423, distance: 92.2
click at [588, 423] on input "[PHONE_NUMBER]" at bounding box center [803, 430] width 1029 height 31
click at [1289, 610] on span "Next" at bounding box center [1281, 610] width 26 height 12
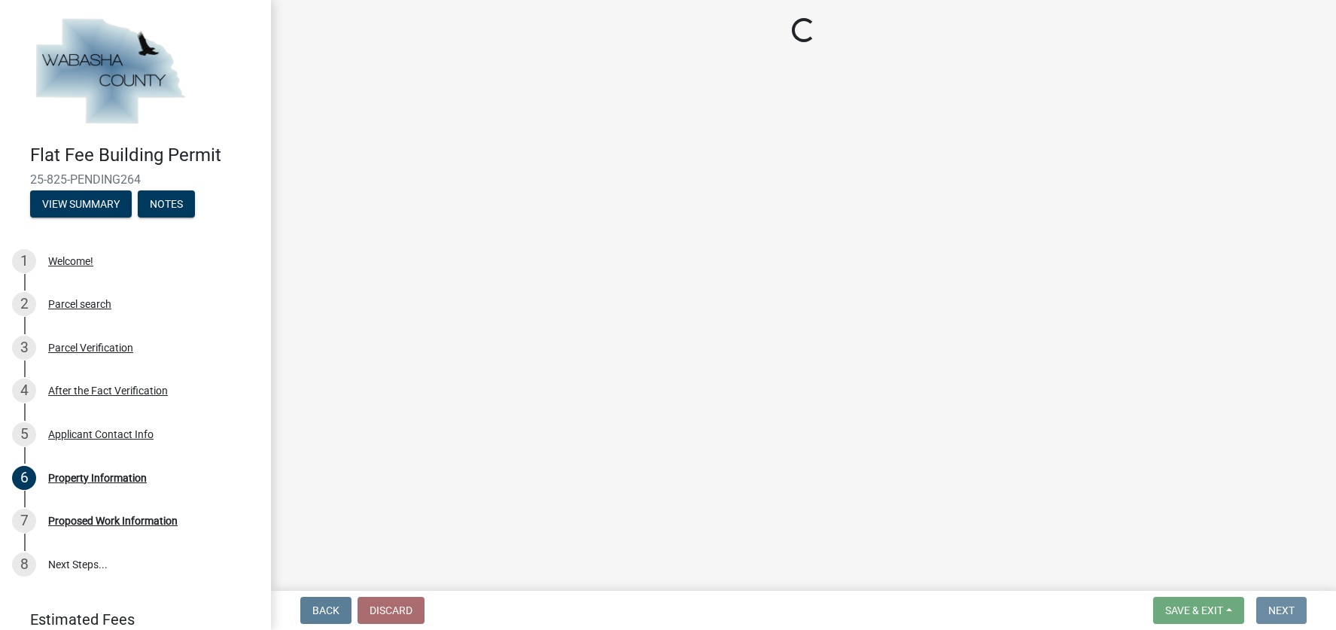
scroll to position [0, 0]
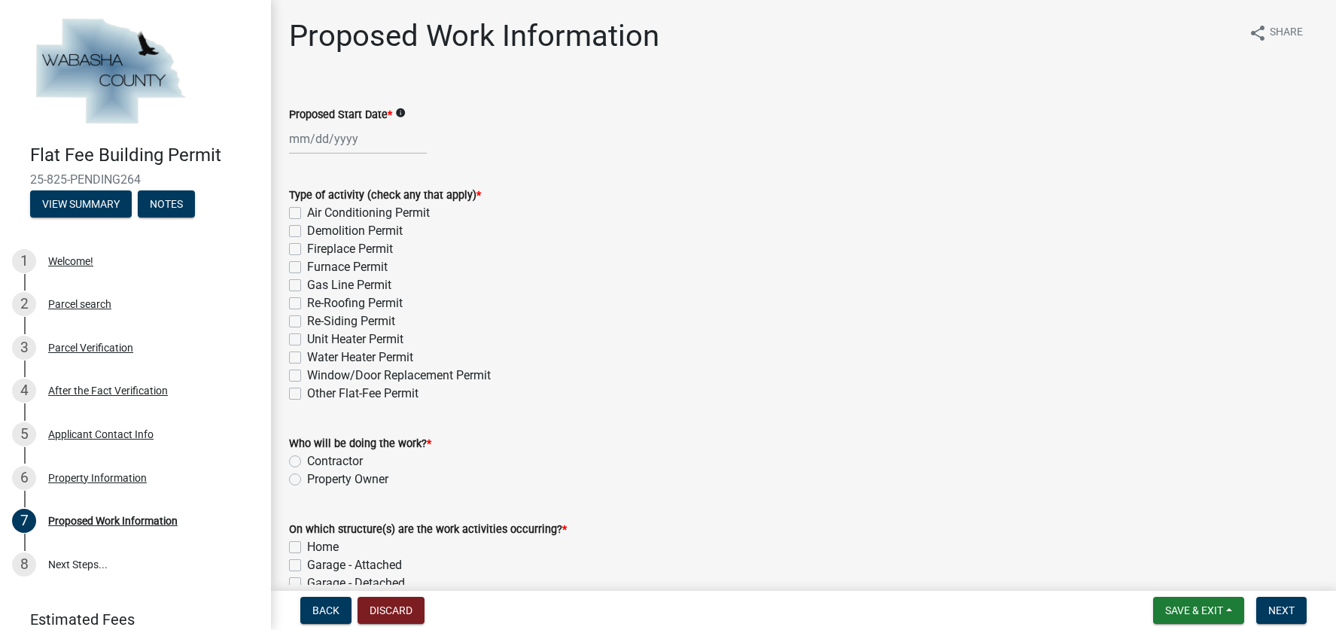
click at [307, 373] on label "Window/Door Replacement Permit" at bounding box center [399, 376] width 184 height 18
click at [307, 373] on input "Window/Door Replacement Permit" at bounding box center [312, 372] width 10 height 10
checkbox input "true"
checkbox input "false"
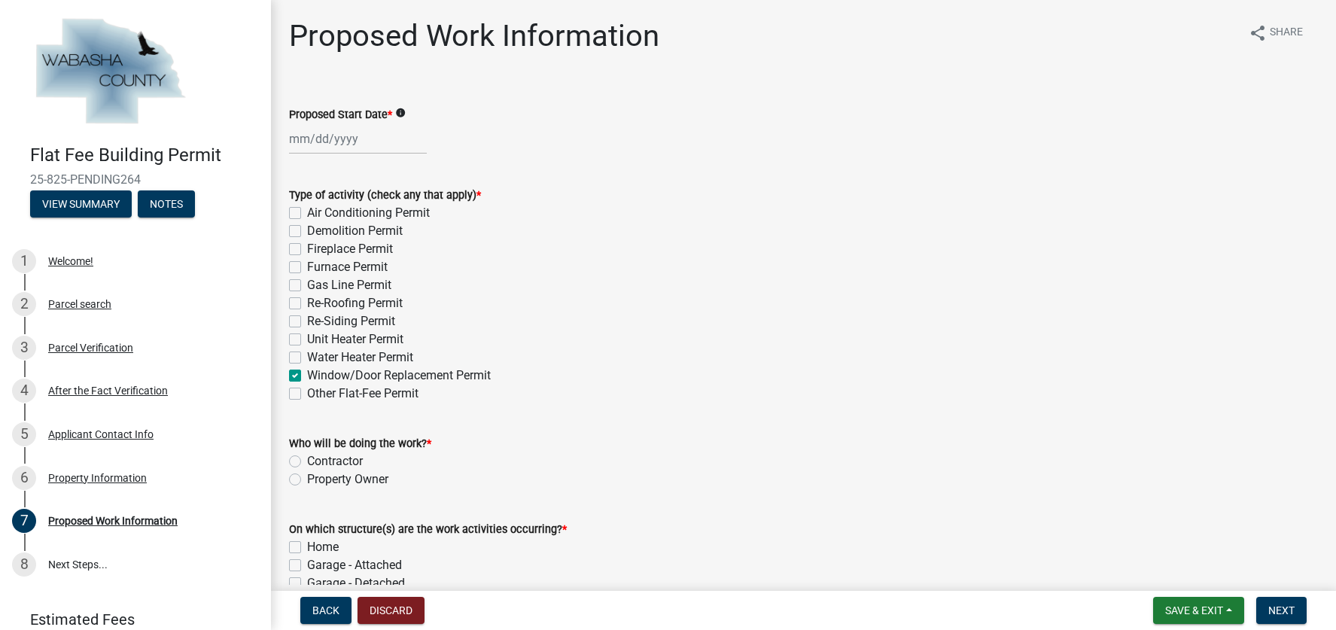
checkbox input "false"
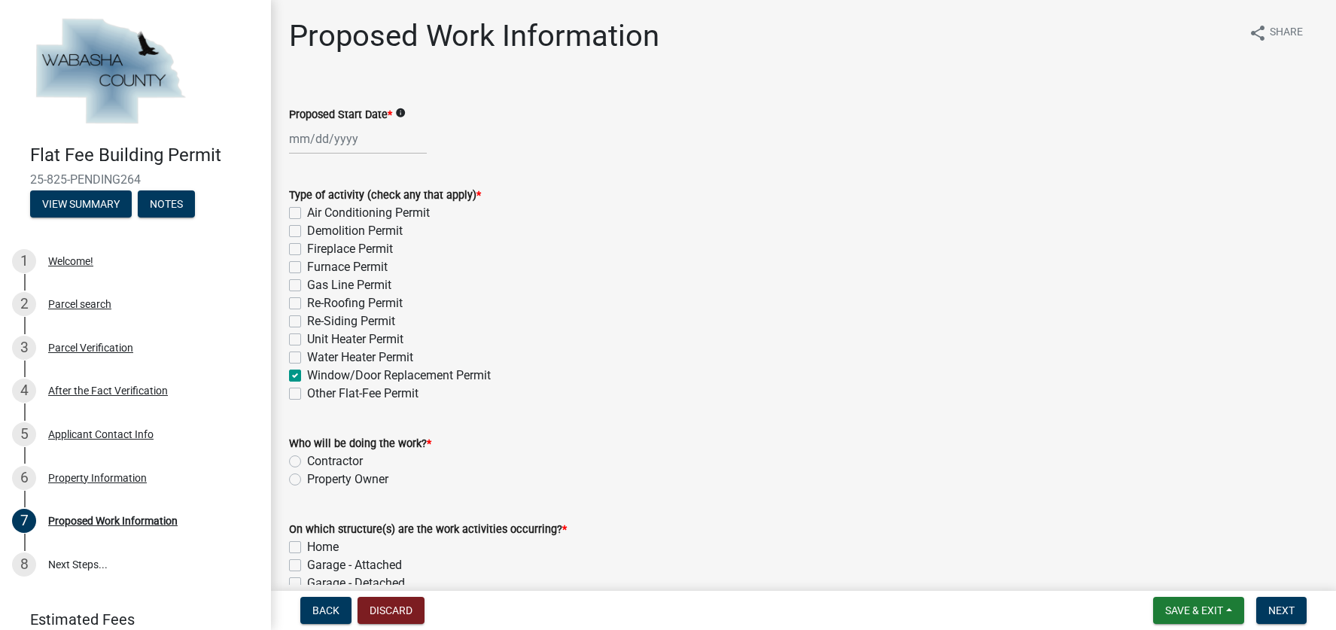
checkbox input "false"
checkbox input "true"
checkbox input "false"
click at [307, 460] on label "Contractor" at bounding box center [335, 461] width 56 height 18
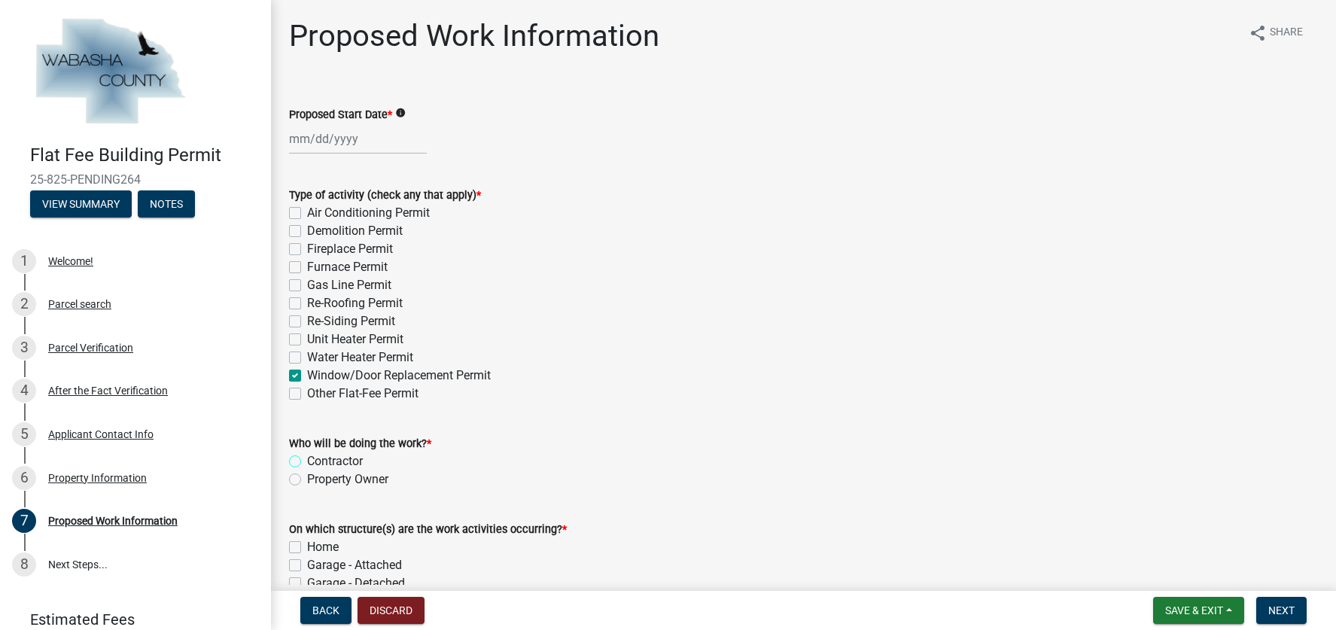
click at [307, 460] on input "Contractor" at bounding box center [312, 457] width 10 height 10
radio input "true"
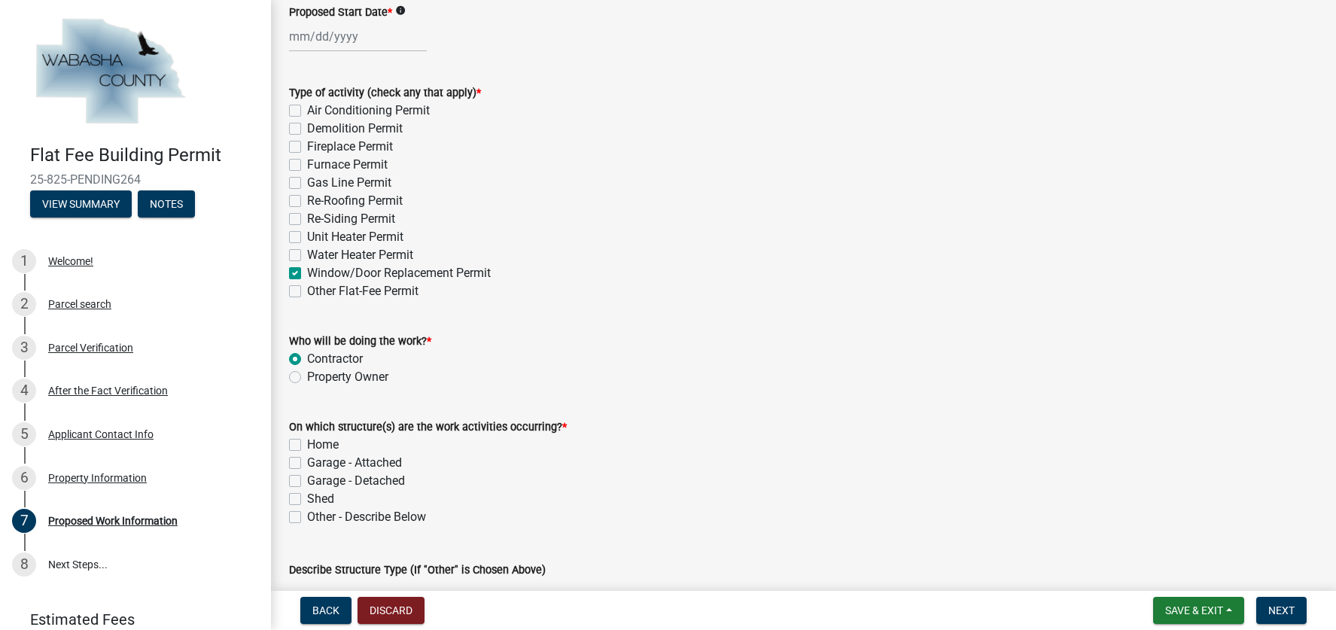
scroll to position [120, 0]
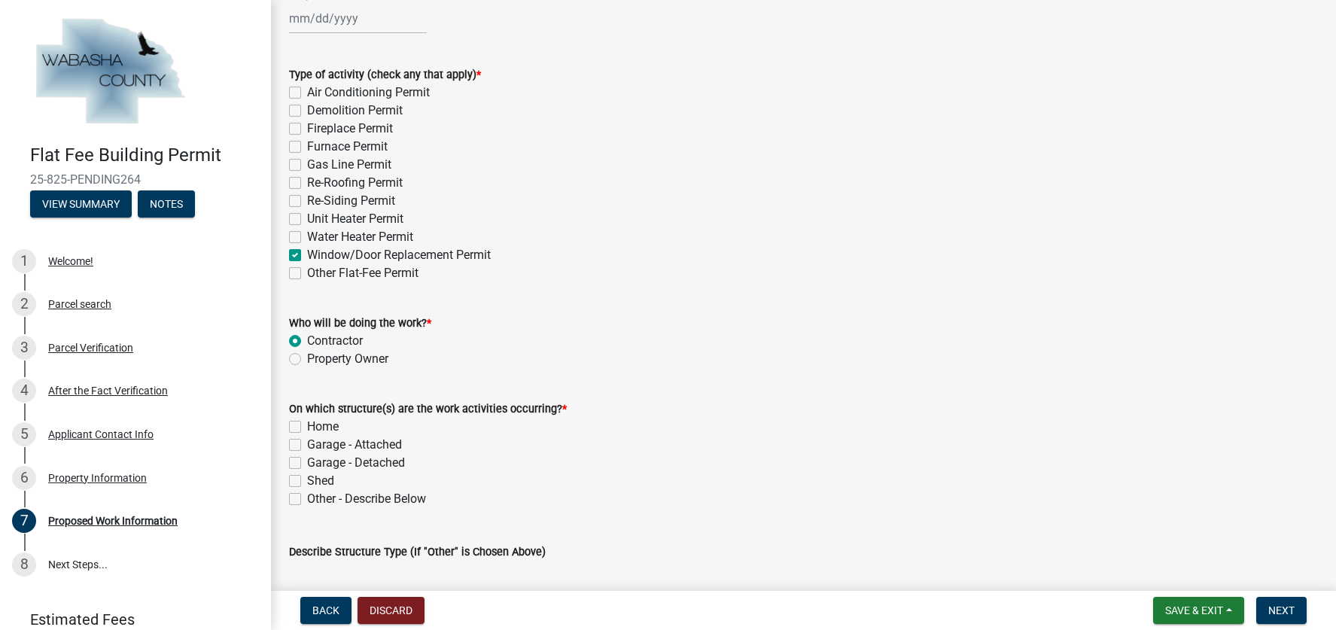
click at [307, 425] on label "Home" at bounding box center [323, 427] width 32 height 18
click at [307, 425] on input "Home" at bounding box center [312, 423] width 10 height 10
checkbox input "true"
checkbox input "false"
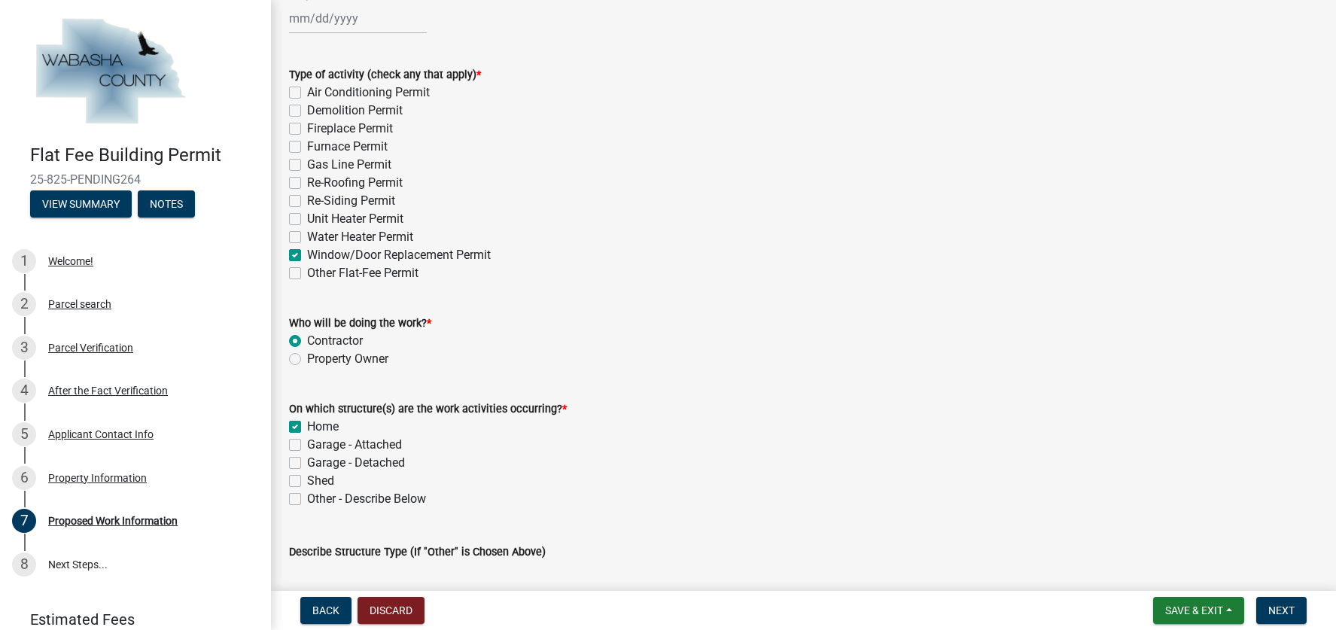
checkbox input "false"
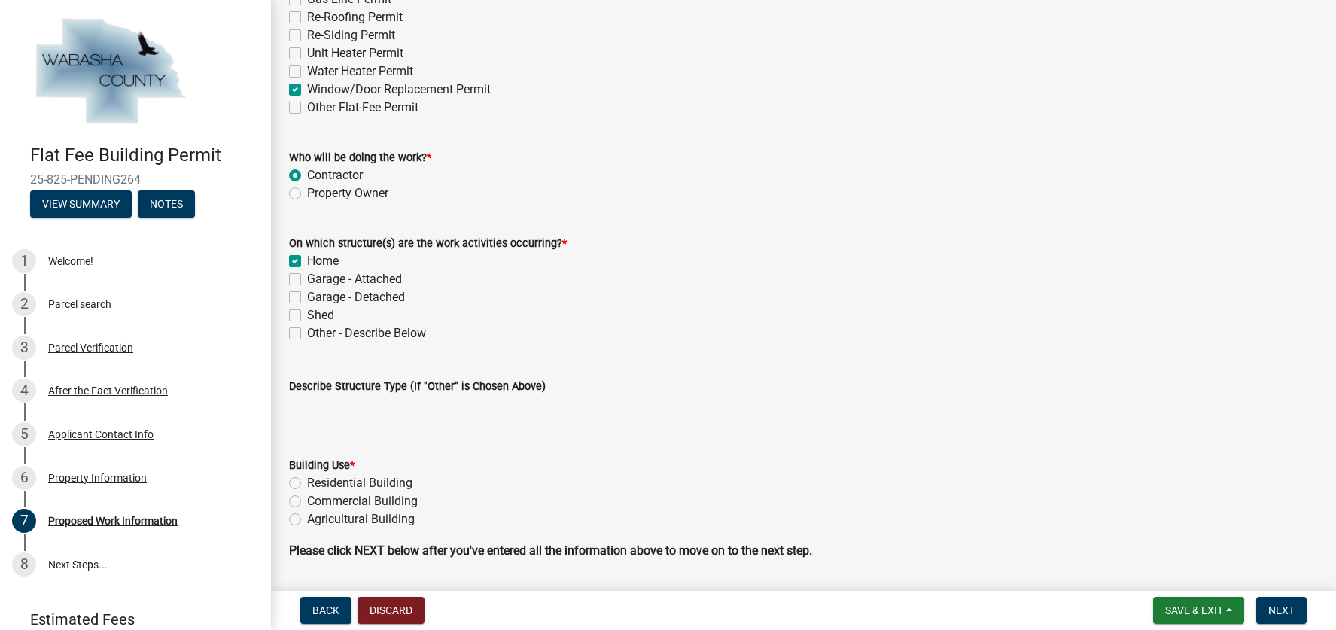
scroll to position [332, 0]
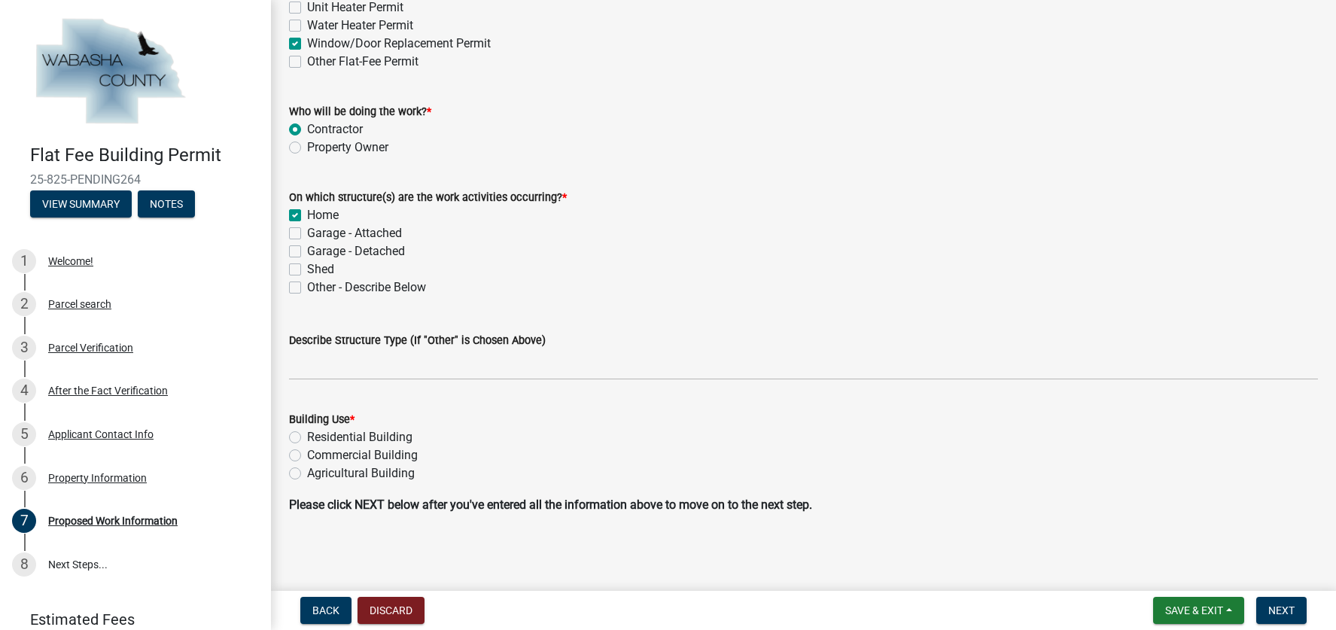
click at [307, 437] on label "Residential Building" at bounding box center [359, 437] width 105 height 18
click at [307, 437] on input "Residential Building" at bounding box center [312, 433] width 10 height 10
radio input "true"
click at [1288, 610] on span "Next" at bounding box center [1281, 610] width 26 height 12
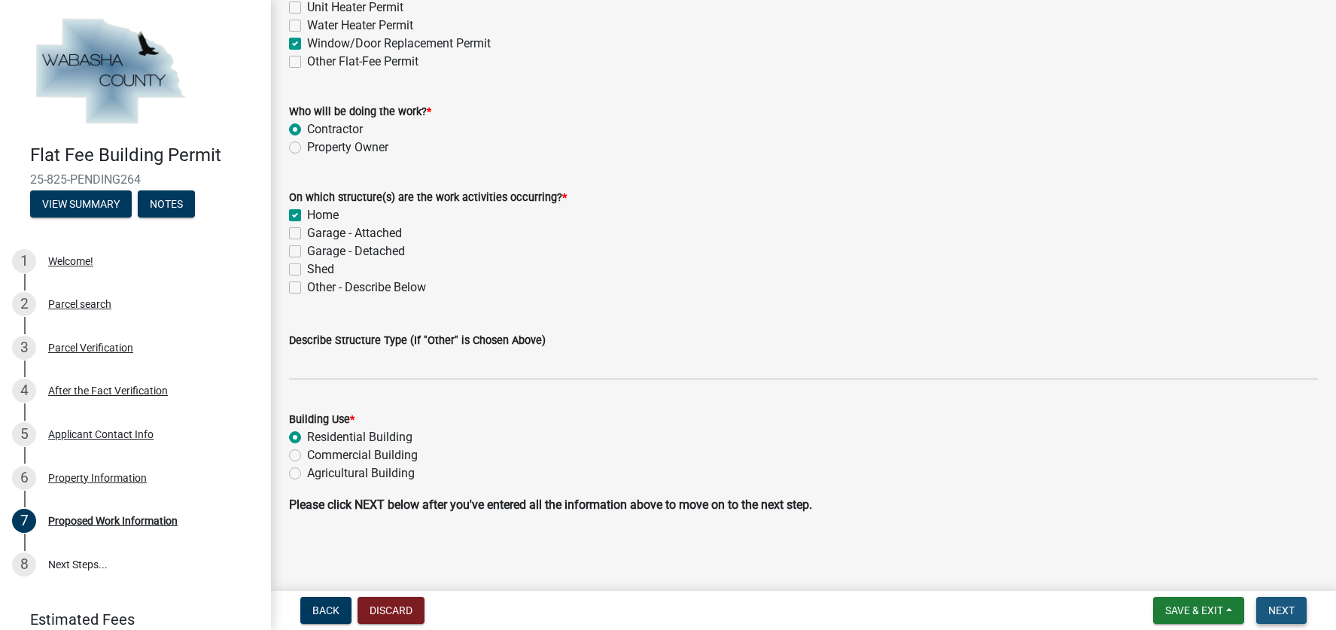
click at [1286, 608] on span "Next" at bounding box center [1281, 610] width 26 height 12
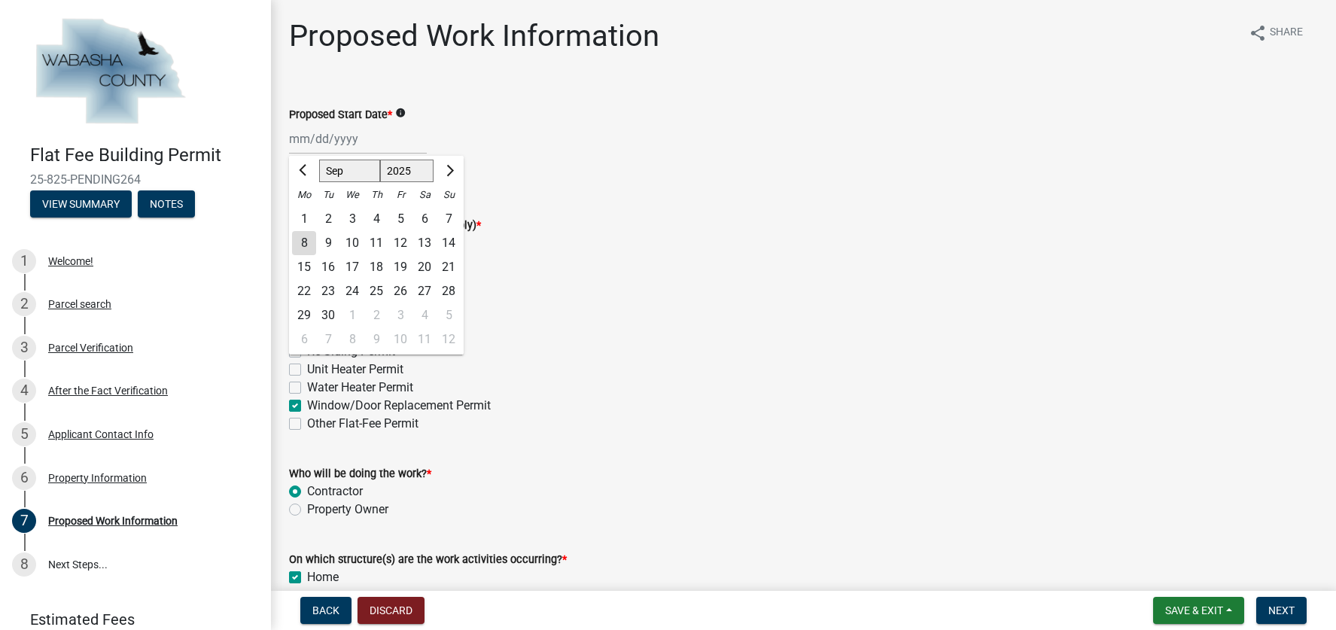
click at [314, 142] on div "Mar Apr May Jun [DATE] Aug Sep Oct Nov [DATE] 2026 Mo Tu We Th Fr Sa Su 1 2 3 4…" at bounding box center [358, 138] width 138 height 31
click at [455, 169] on button "Next month" at bounding box center [449, 171] width 18 height 24
select select "11"
click at [374, 288] on div "20" at bounding box center [376, 291] width 24 height 24
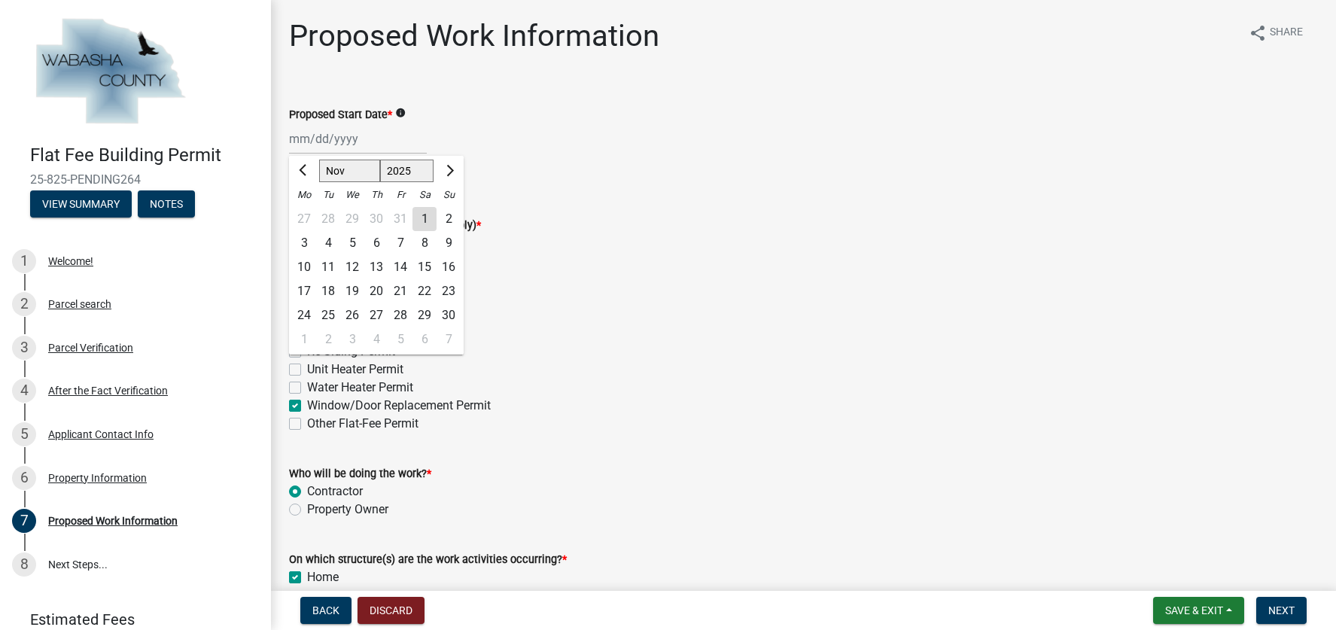
type input "[DATE]"
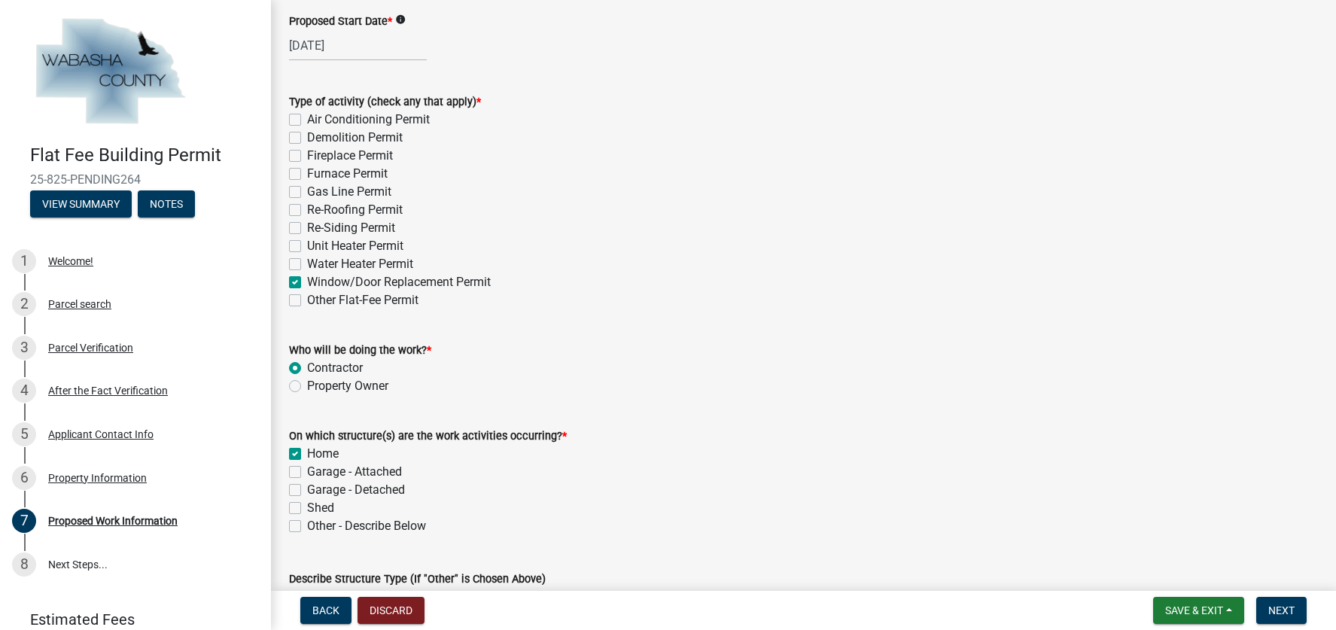
scroll to position [332, 0]
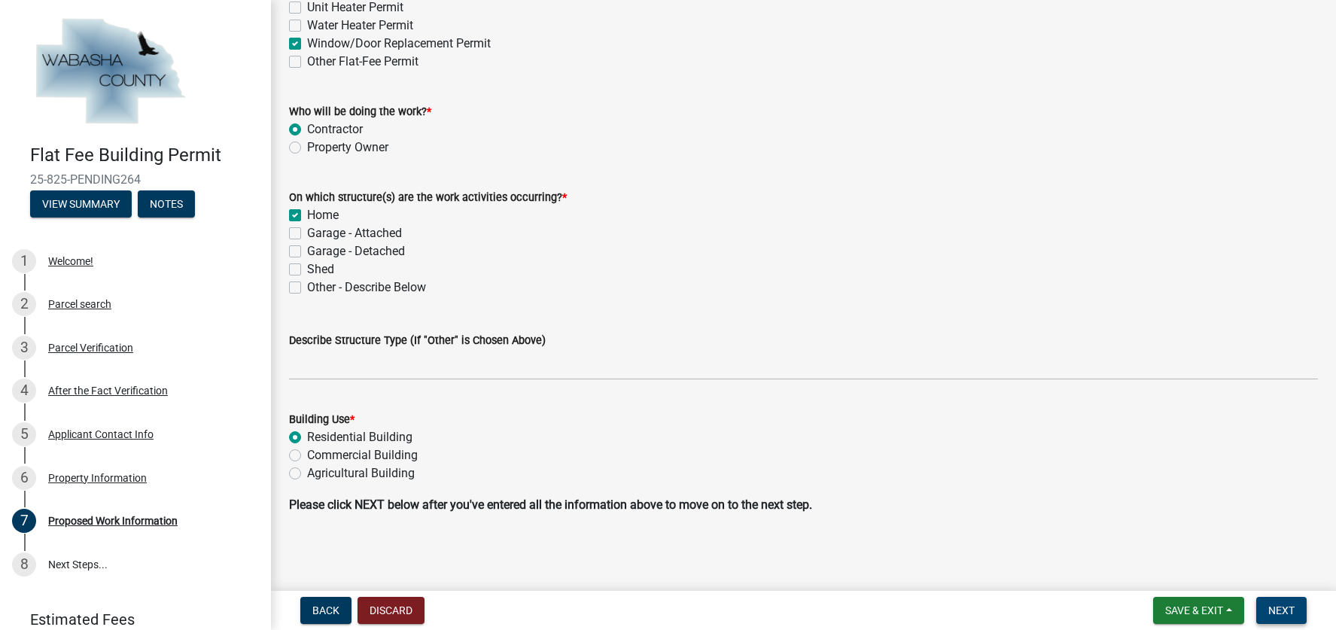
click at [1295, 606] on button "Next" at bounding box center [1281, 610] width 50 height 27
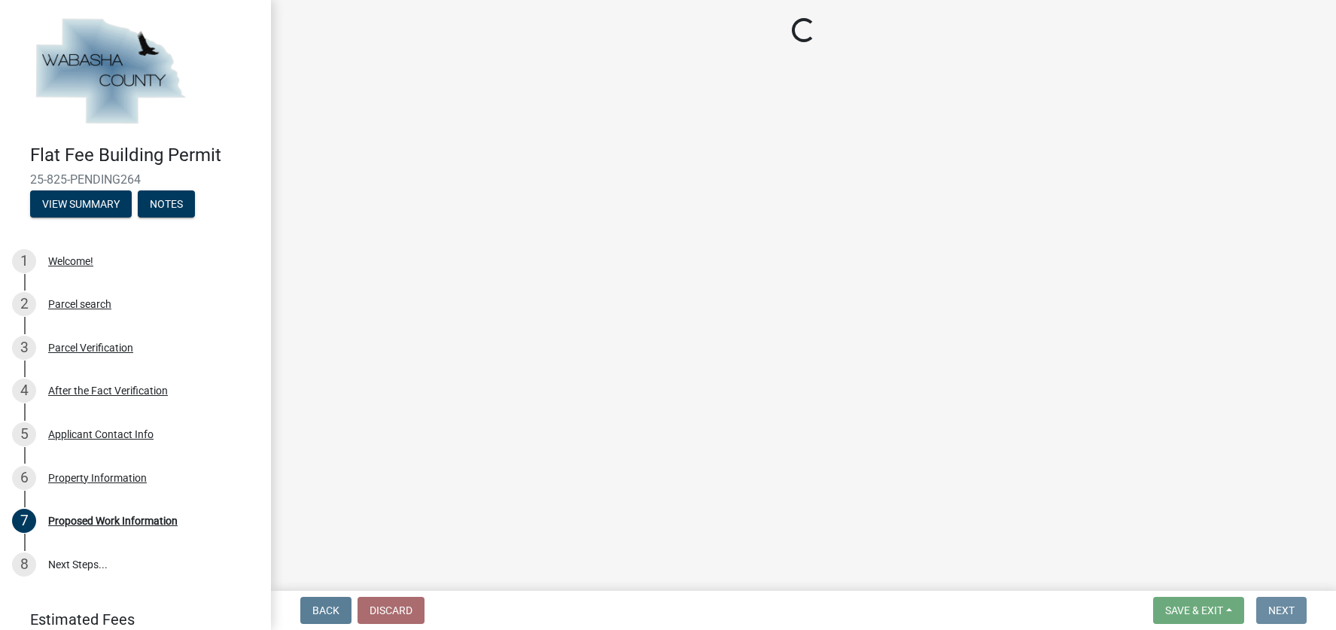
scroll to position [0, 0]
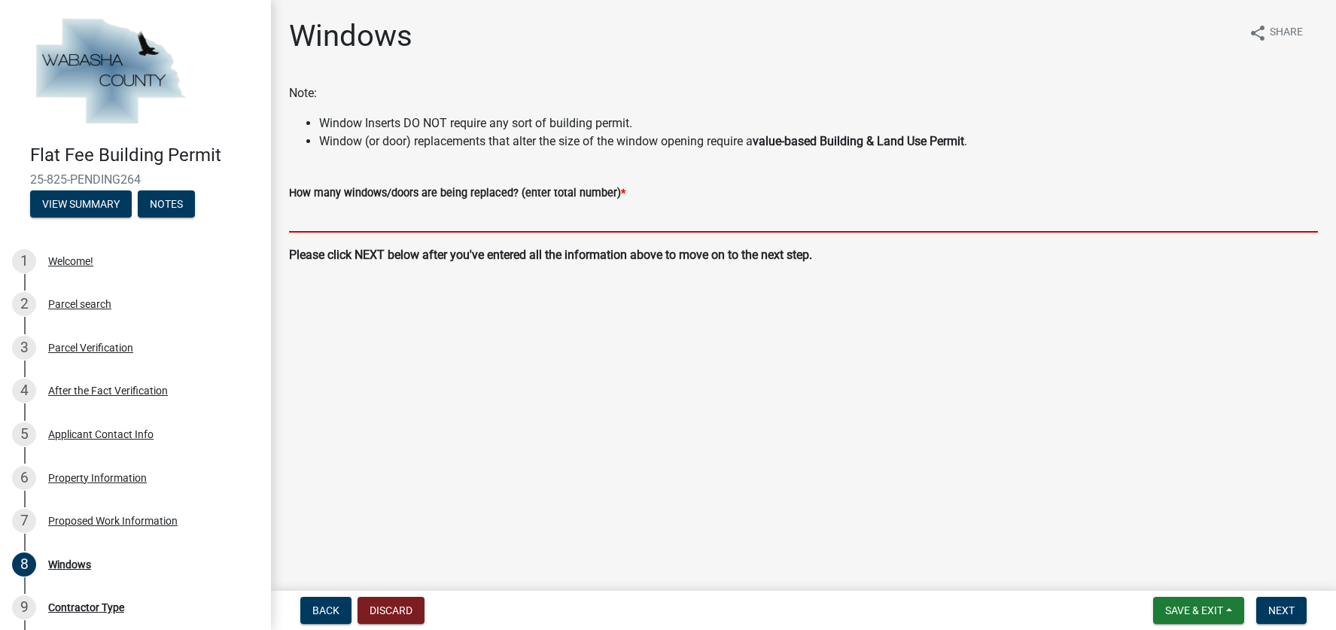
click at [367, 219] on input "text" at bounding box center [803, 217] width 1029 height 31
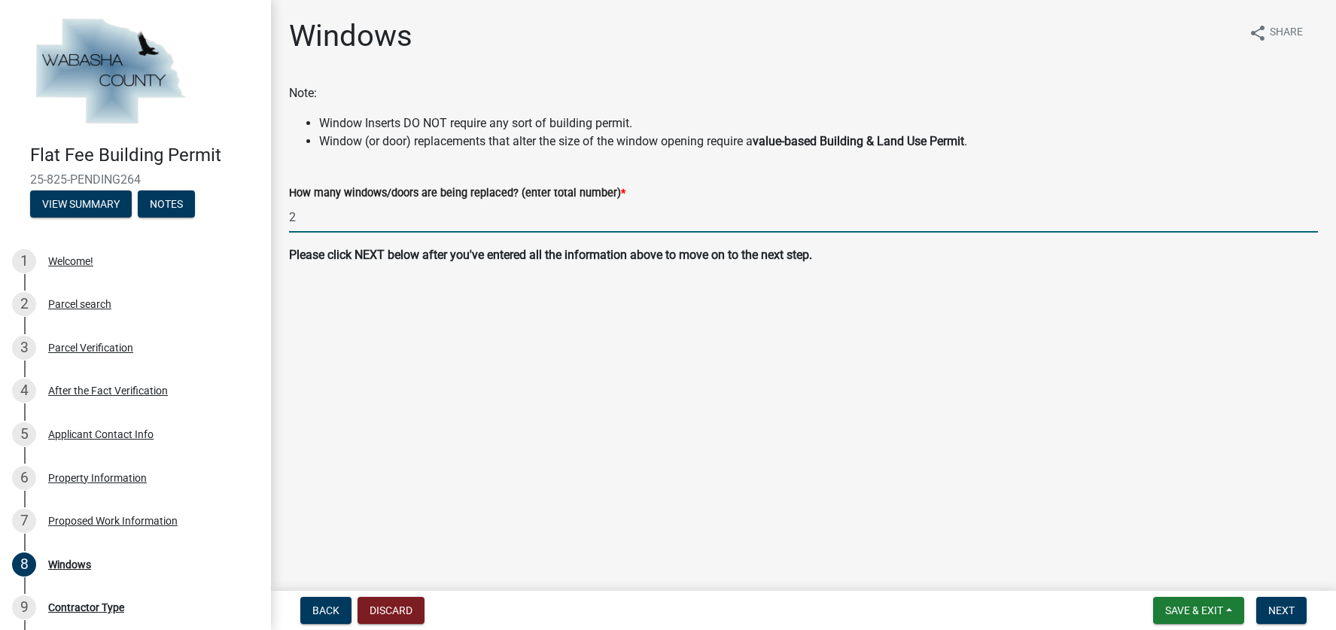
type input "2"
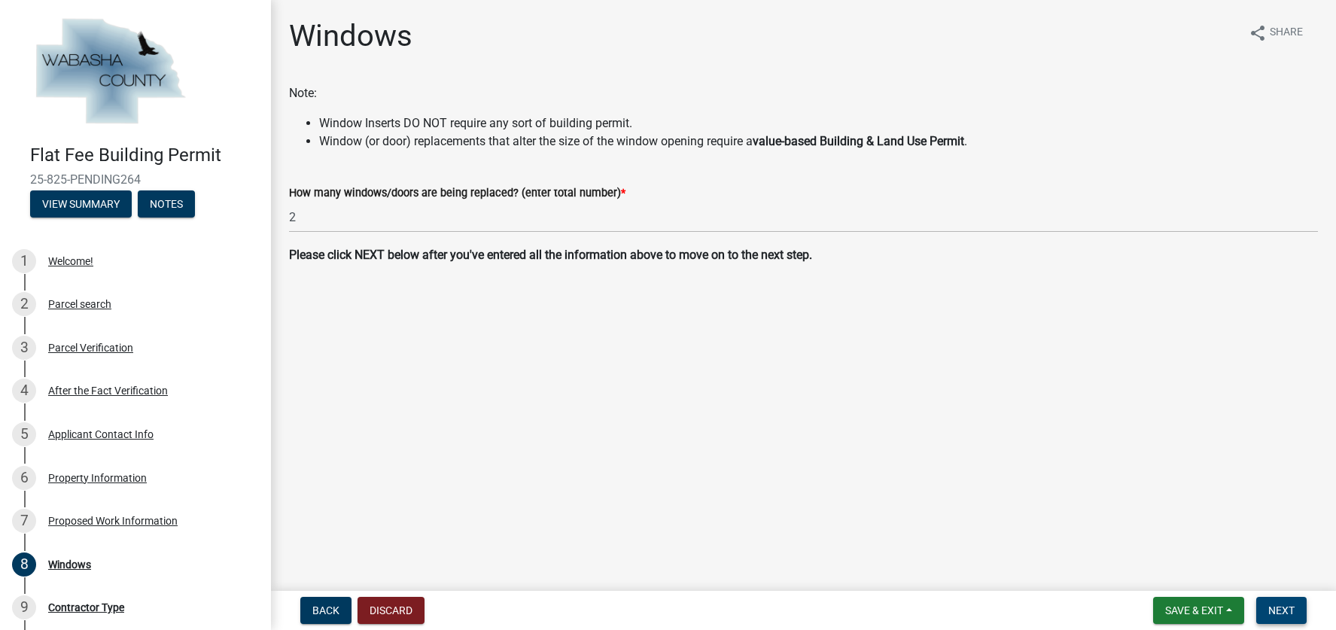
click at [1274, 599] on button "Next" at bounding box center [1281, 610] width 50 height 27
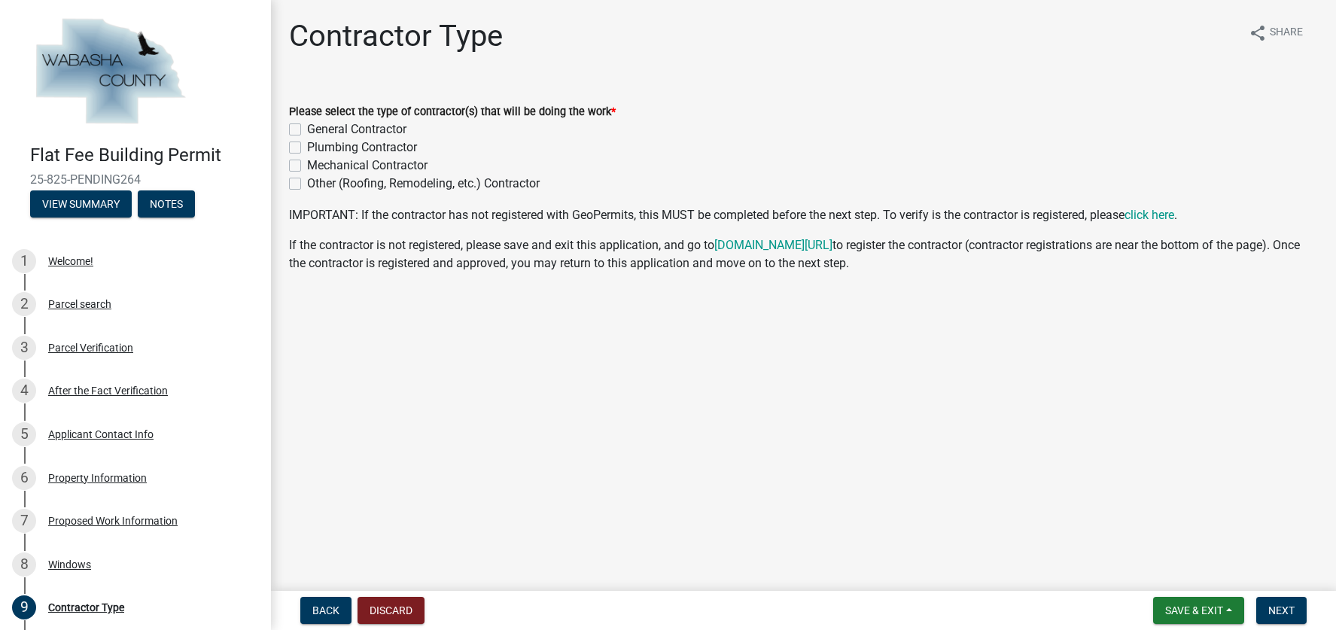
click at [307, 128] on label "General Contractor" at bounding box center [356, 129] width 99 height 18
click at [307, 128] on input "General Contractor" at bounding box center [312, 125] width 10 height 10
checkbox input "true"
checkbox input "false"
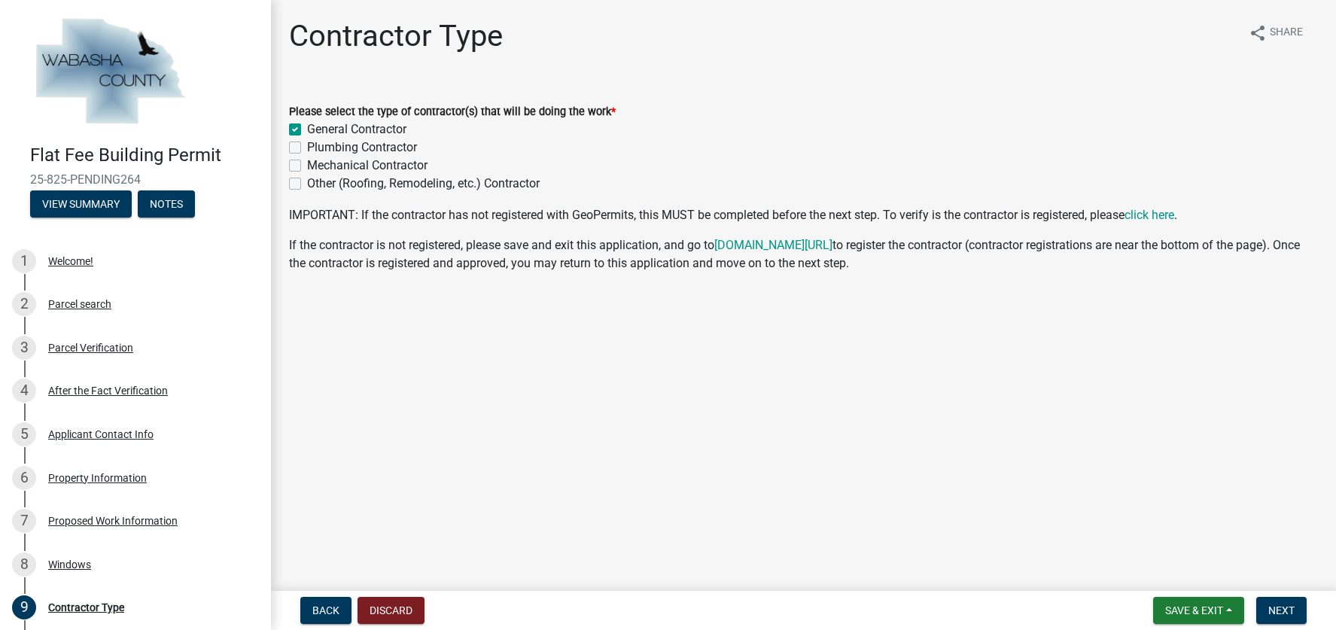
checkbox input "false"
click at [1286, 609] on span "Next" at bounding box center [1281, 610] width 26 height 12
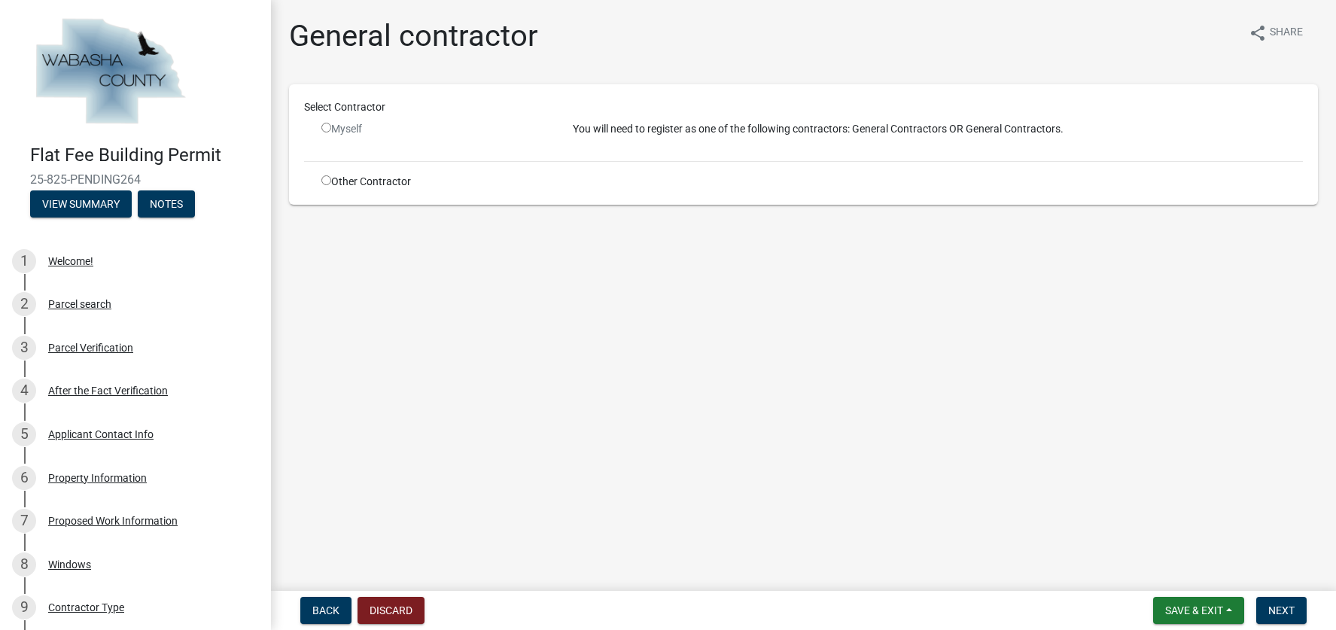
click at [329, 129] on input "radio" at bounding box center [326, 128] width 10 height 10
click at [327, 128] on input "radio" at bounding box center [326, 128] width 10 height 10
radio input "false"
click at [325, 180] on input "radio" at bounding box center [326, 180] width 10 height 10
radio input "true"
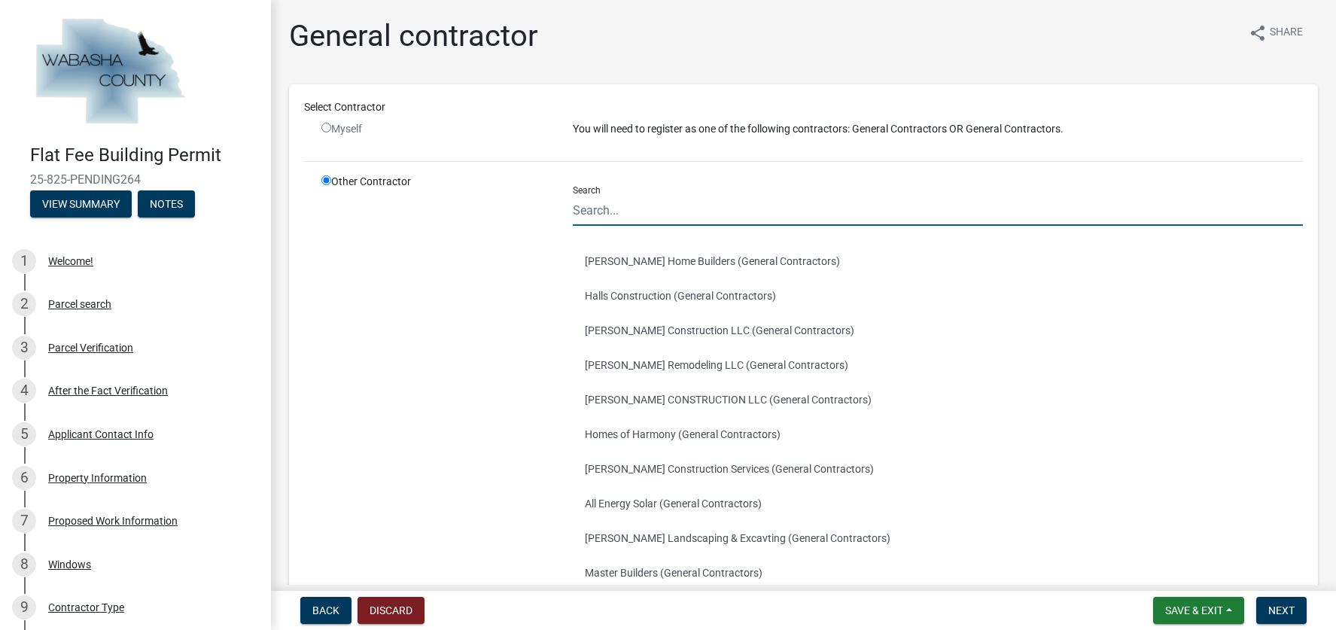
click at [646, 221] on input "Search" at bounding box center [938, 210] width 731 height 31
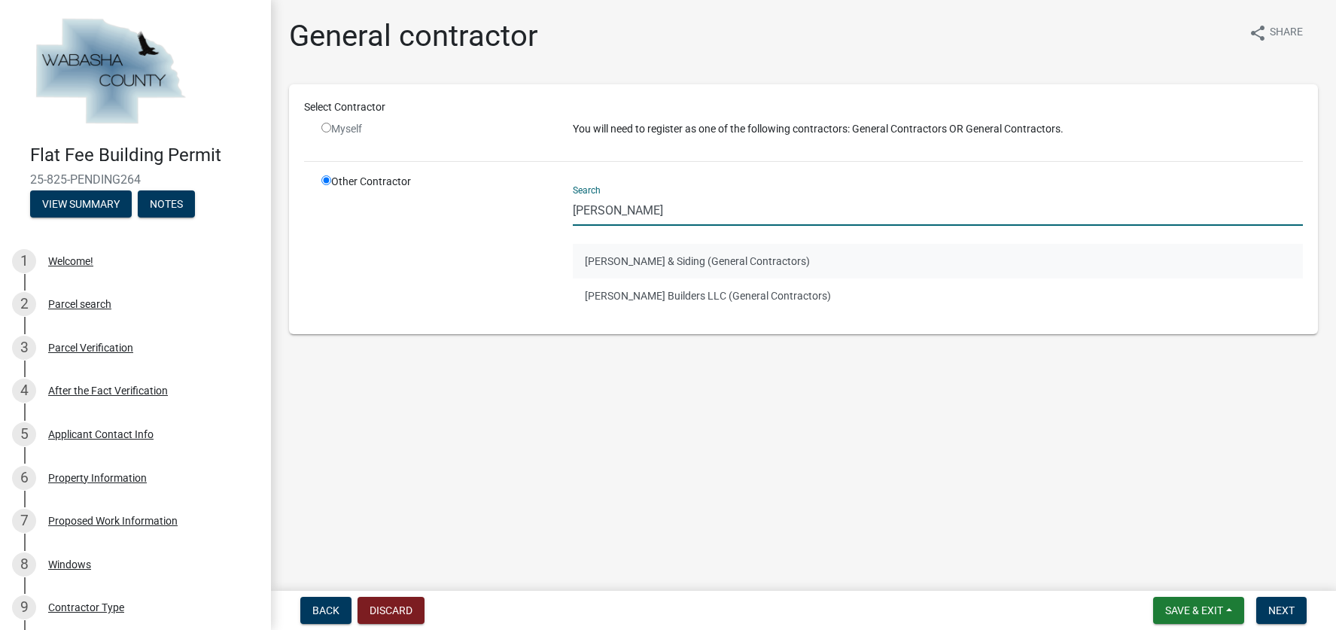
type input "[PERSON_NAME]"
click at [652, 263] on button "[PERSON_NAME] & Siding (General Contractors)" at bounding box center [938, 261] width 731 height 35
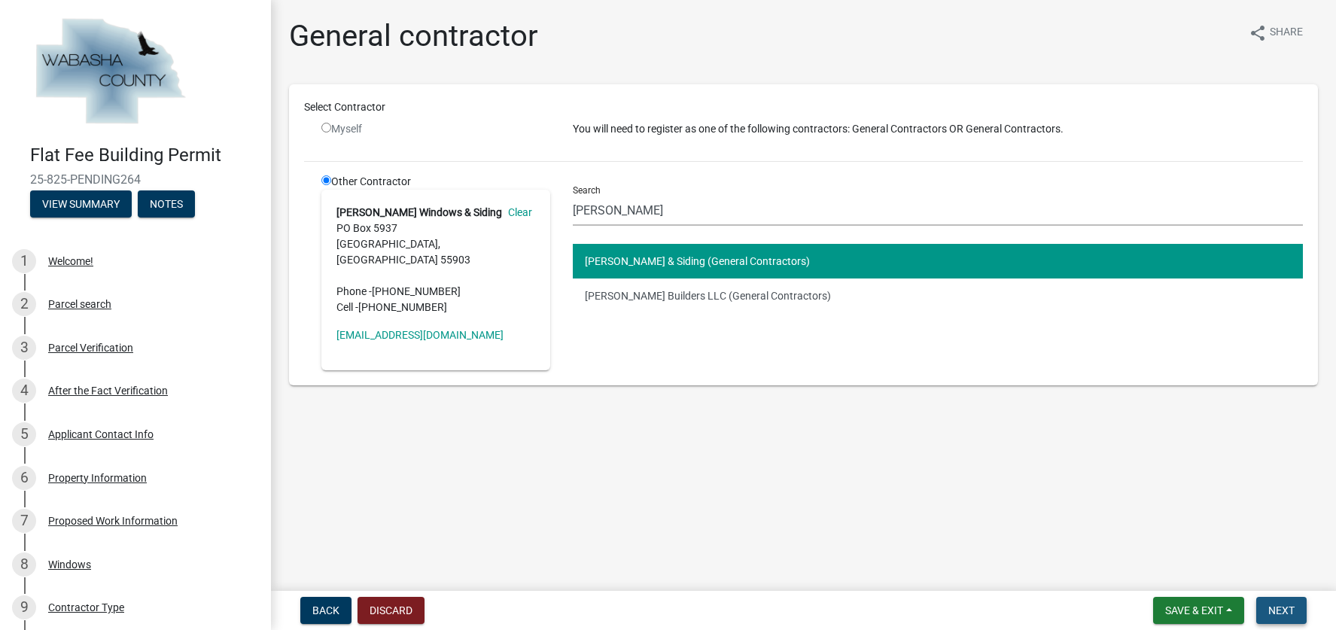
click at [1278, 611] on span "Next" at bounding box center [1281, 610] width 26 height 12
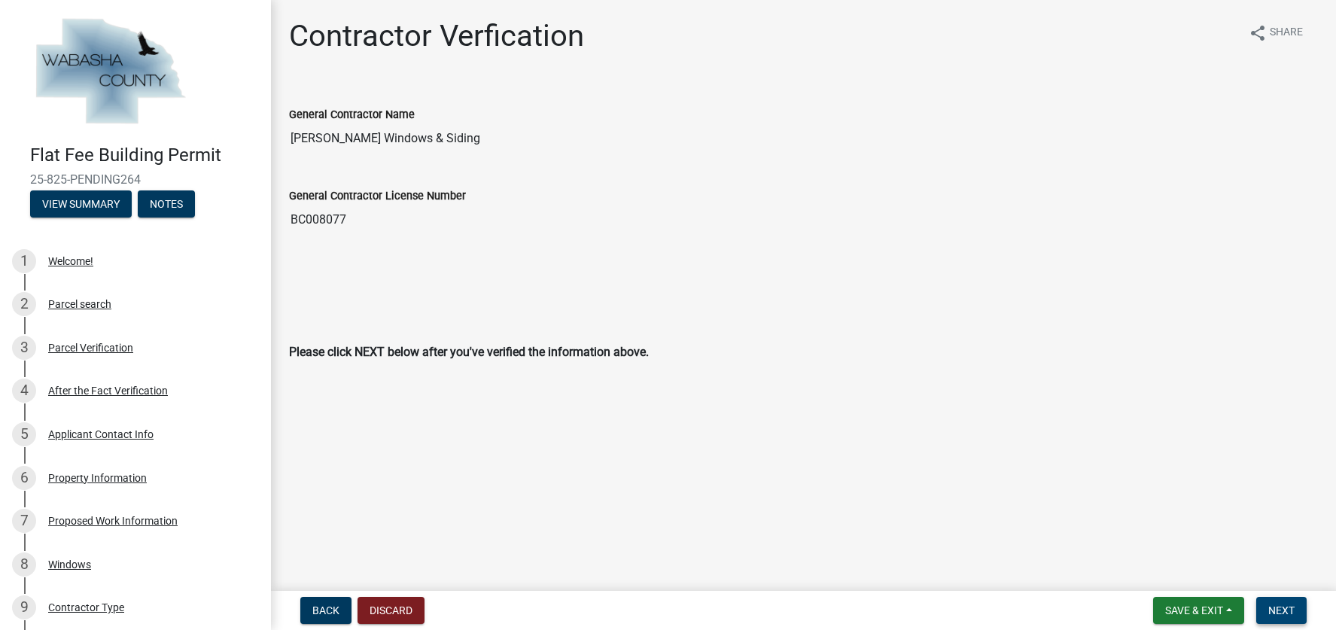
click at [1283, 616] on span "Next" at bounding box center [1281, 610] width 26 height 12
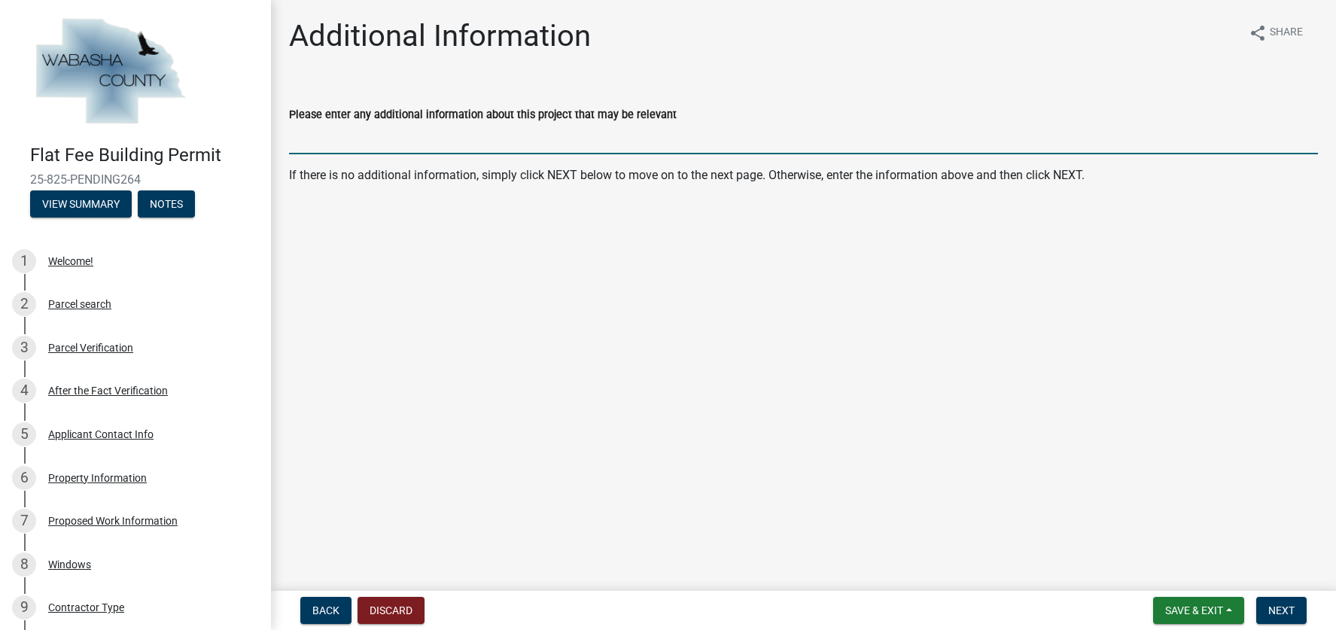
click at [443, 148] on input "Please enter any additional information about this project that may be relevant" at bounding box center [803, 138] width 1029 height 31
type input "I"
type input "Installing (1) double entry door & (1) single entry door"
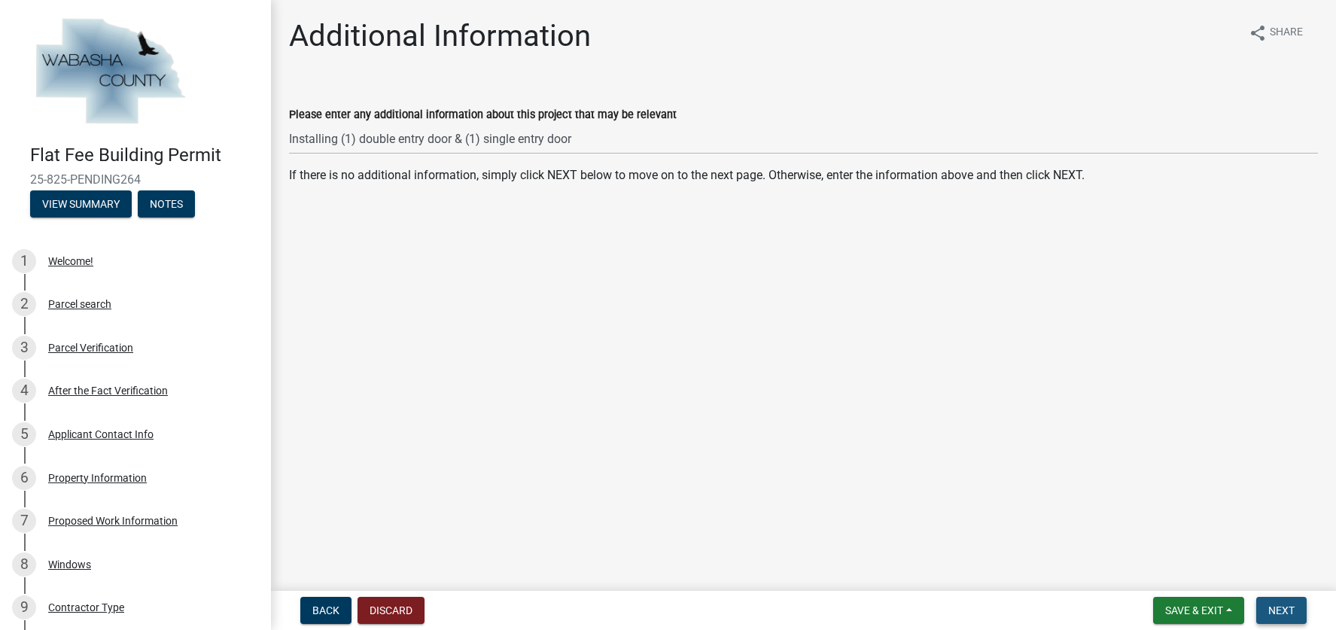
click at [1283, 609] on span "Next" at bounding box center [1281, 610] width 26 height 12
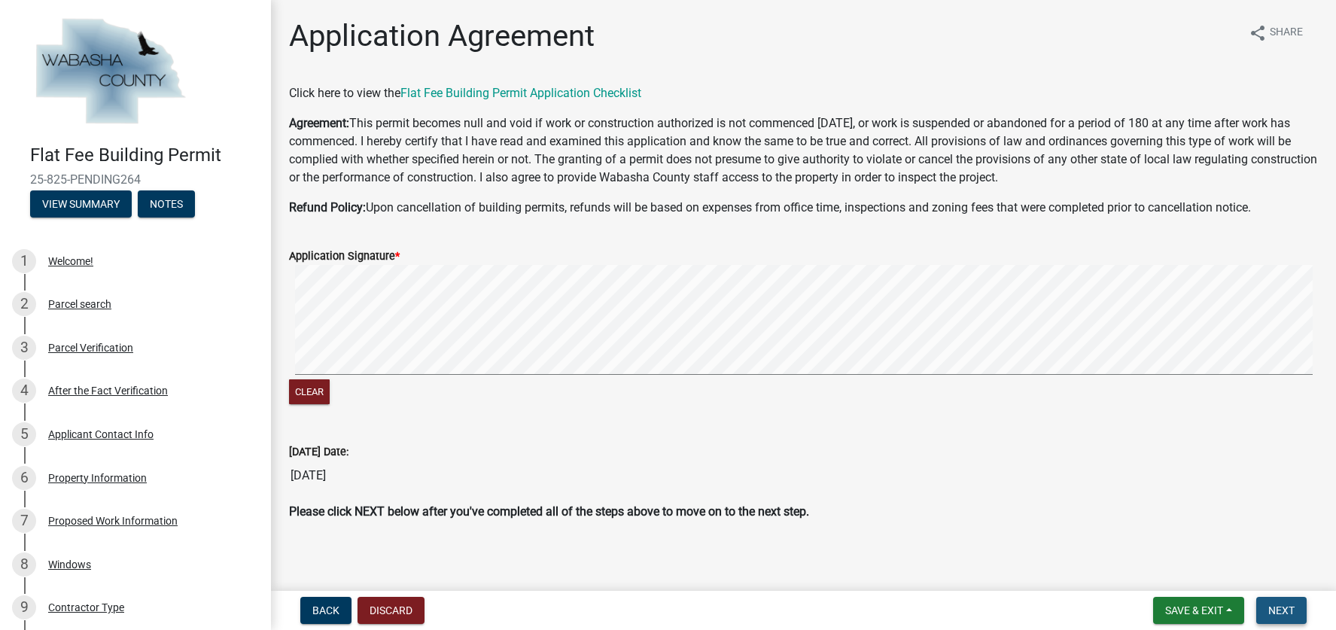
click at [1277, 601] on button "Next" at bounding box center [1281, 610] width 50 height 27
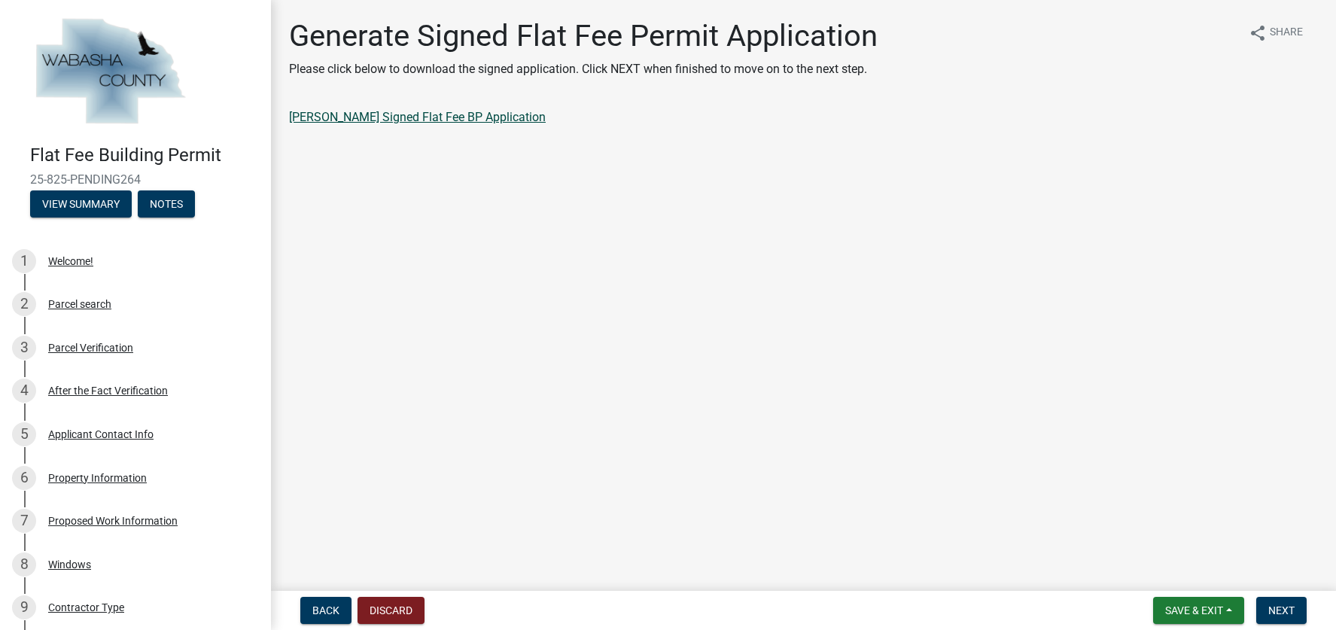
click at [455, 117] on link "[PERSON_NAME] Signed Flat Fee BP Application" at bounding box center [417, 117] width 257 height 14
click at [1275, 609] on span "Next" at bounding box center [1281, 610] width 26 height 12
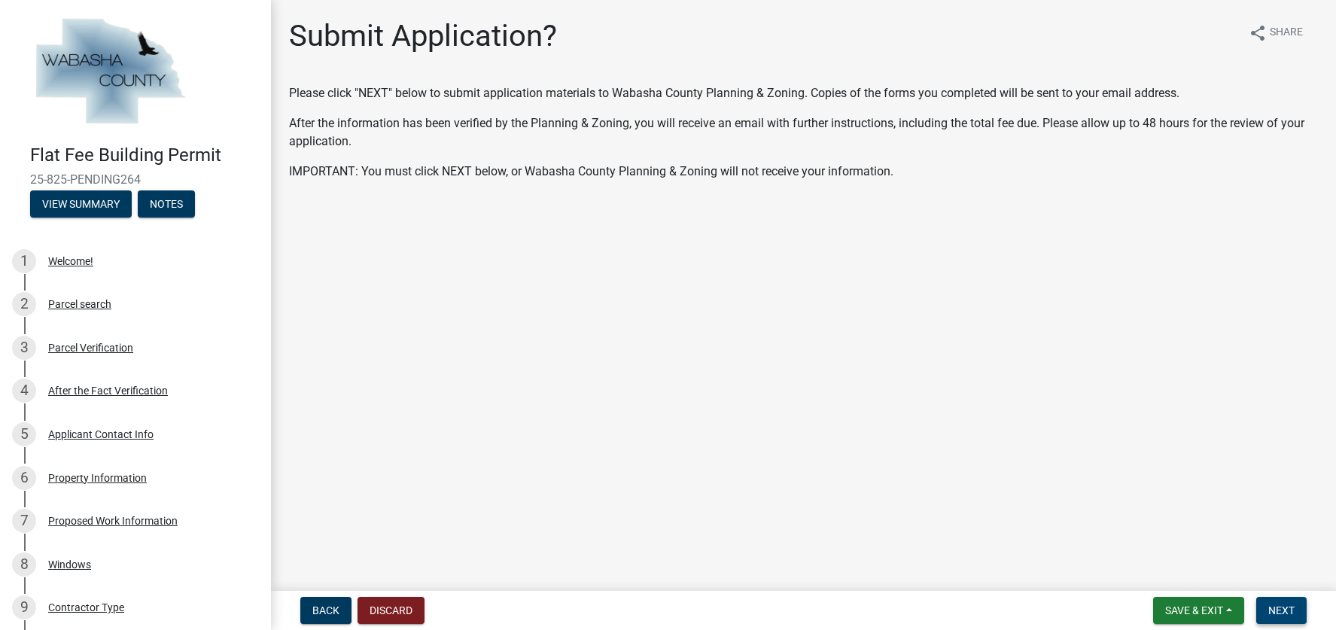
click at [1284, 604] on span "Next" at bounding box center [1281, 610] width 26 height 12
